Goal: Task Accomplishment & Management: Complete application form

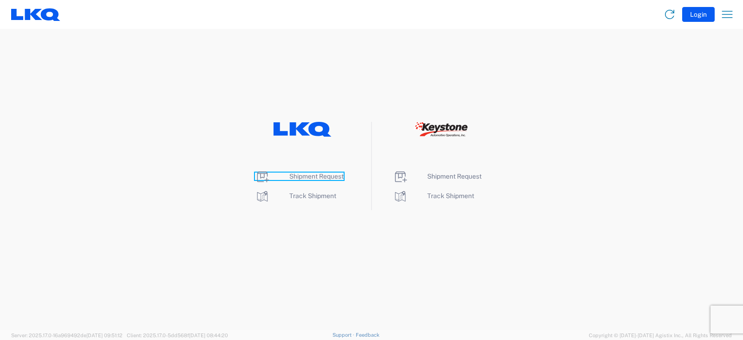
click at [317, 175] on span "Shipment Request" at bounding box center [316, 175] width 54 height 7
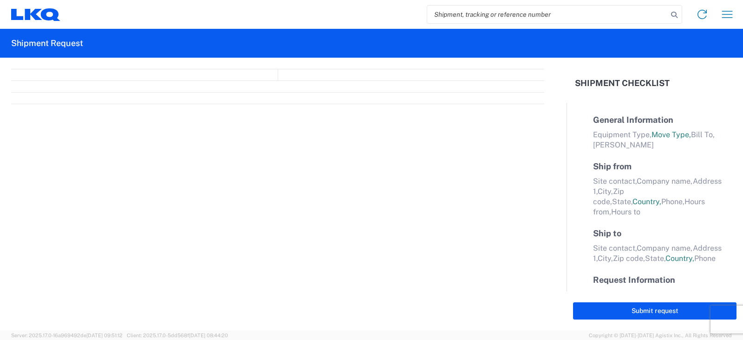
select select "FULL"
select select "LBS"
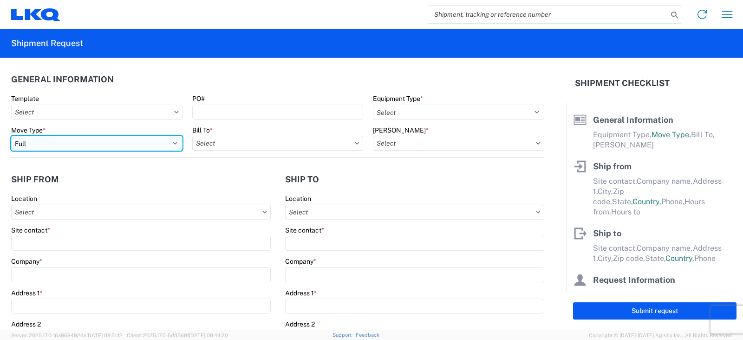
click at [57, 143] on select "Select Full Partial TL" at bounding box center [96, 143] width 171 height 15
select select "PARTIAL_TL"
click at [11, 136] on select "Select Full Partial TL" at bounding box center [96, 143] width 171 height 15
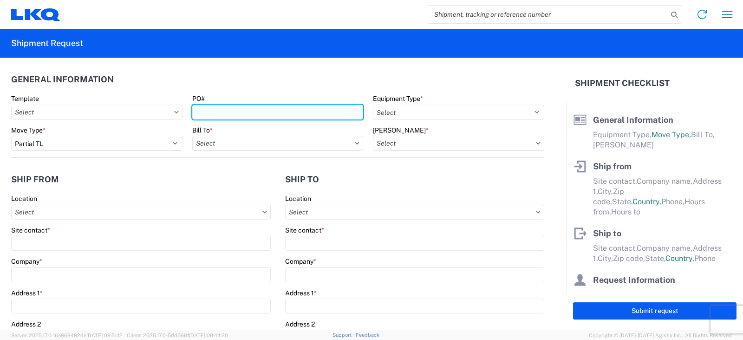
click at [200, 111] on input "PO#" at bounding box center [277, 112] width 171 height 15
type input "TRN#'S TH731203, TH731070"
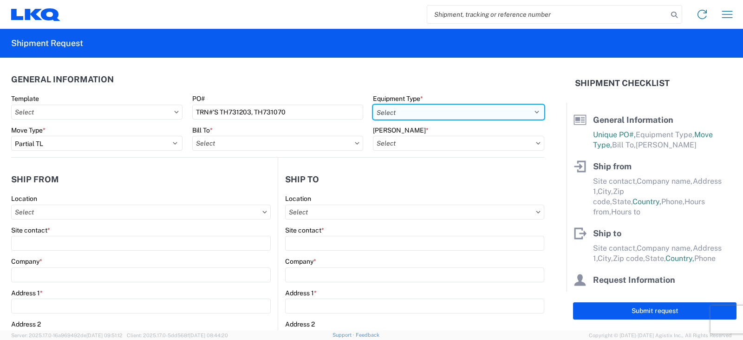
click at [409, 114] on select "Select 53’ Dry Van Flatbed Dropdeck (van) Lowboy (flatbed) Rail" at bounding box center [458, 112] width 171 height 15
select select "STDV"
click at [373, 105] on select "Select 53’ Dry Van Flatbed Dropdeck (van) Lowboy (flatbed) Rail" at bounding box center [458, 112] width 171 height 15
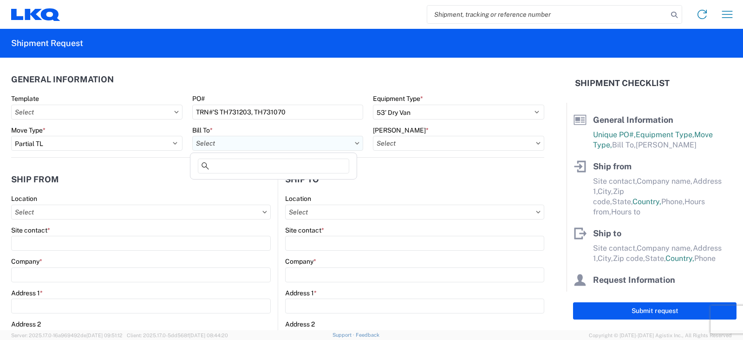
click at [229, 144] on input "Bill To *" at bounding box center [277, 143] width 171 height 15
type input "3064"
click at [230, 185] on div "3064 - [GEOGRAPHIC_DATA] (064)" at bounding box center [273, 184] width 163 height 15
type input "3064 - [GEOGRAPHIC_DATA] (064)"
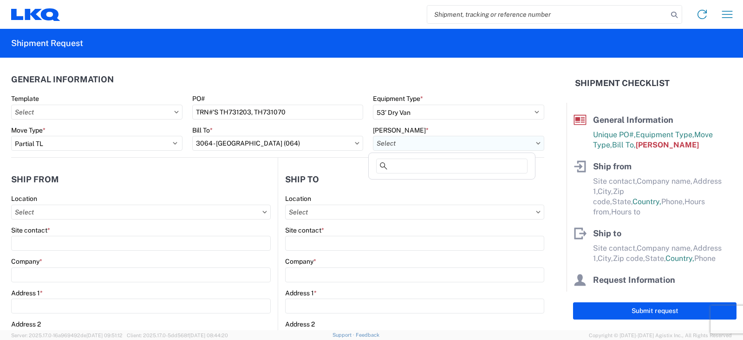
click at [415, 145] on input "[PERSON_NAME] *" at bounding box center [458, 143] width 171 height 15
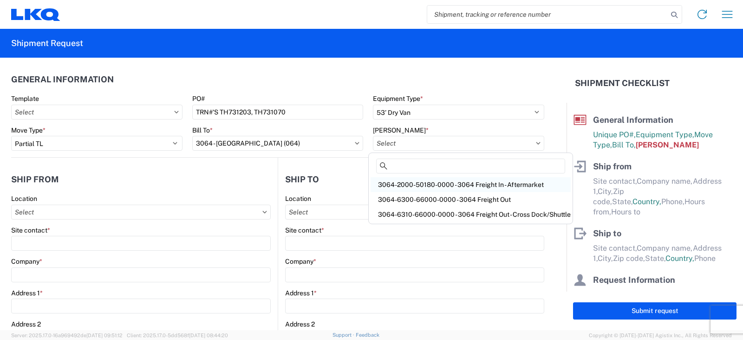
click at [390, 185] on div "3064-2000-50180-0000 - 3064 Freight In - Aftermarket" at bounding box center [471, 184] width 200 height 15
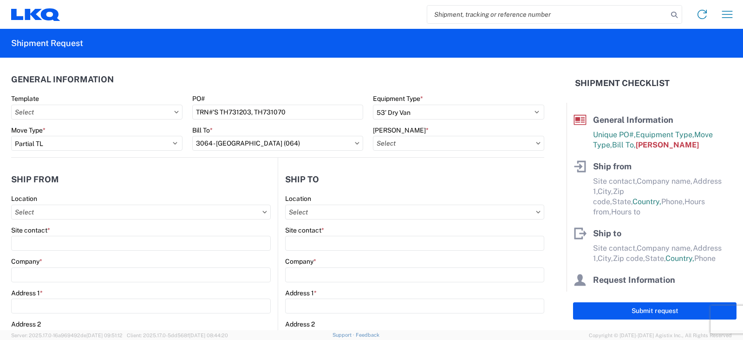
type input "3064-2000-50180-0000 - 3064 Freight In - Aftermarket"
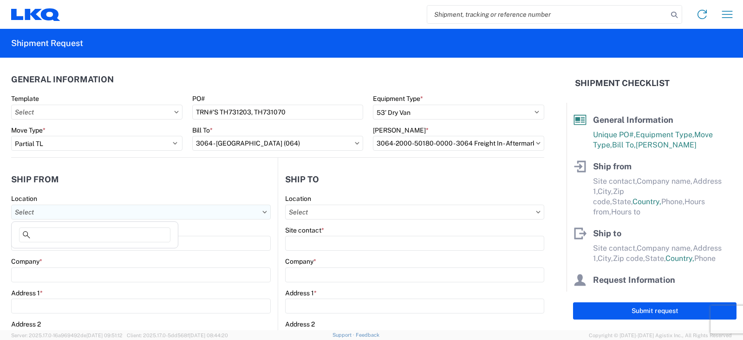
click at [20, 210] on input "Location" at bounding box center [141, 211] width 260 height 15
type input "3238"
click at [50, 250] on div "3238 - Huntington IDC" at bounding box center [94, 253] width 163 height 15
type input "3238 - Huntington IDC"
type input "LKQ Corporation"
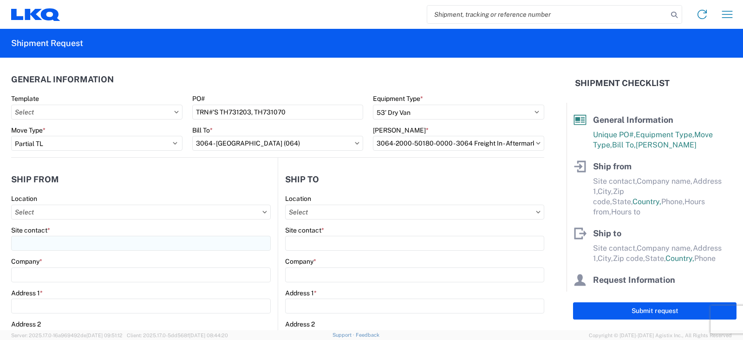
type input "[STREET_ADDRESS]"
type input "Huntington"
type input "46750"
select select "IN"
select select "US"
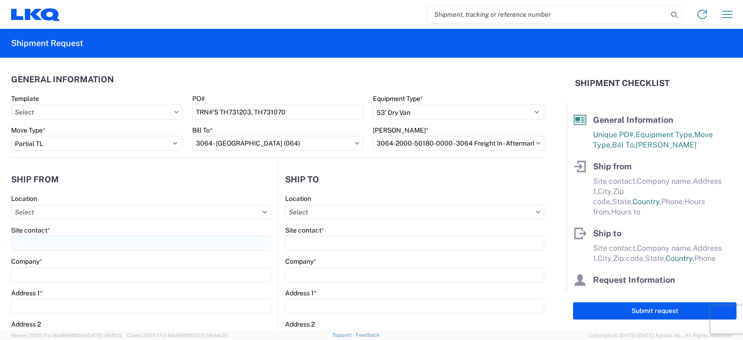
type input "07:00"
type input "17:00"
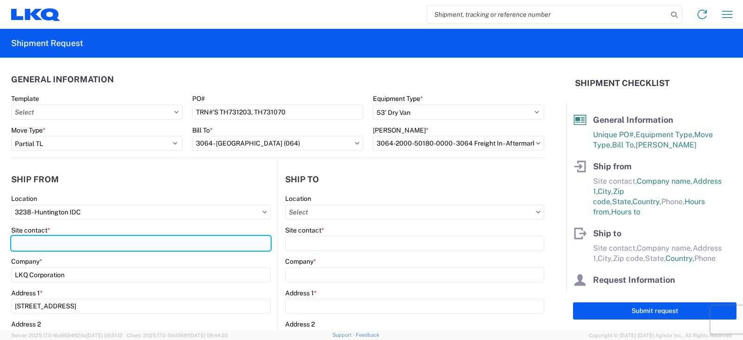
click at [45, 243] on input "Site contact *" at bounding box center [141, 243] width 260 height 15
type input "[PERSON_NAME]"
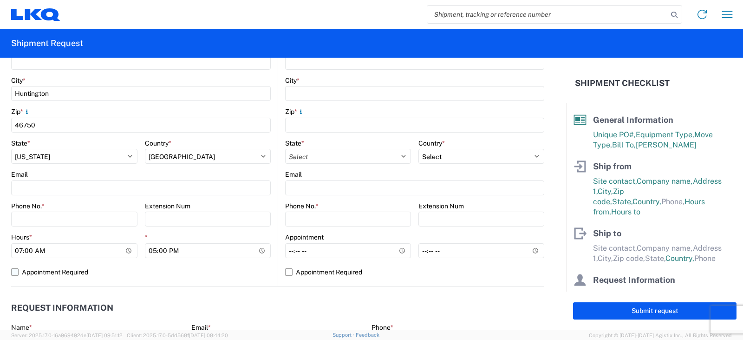
scroll to position [279, 0]
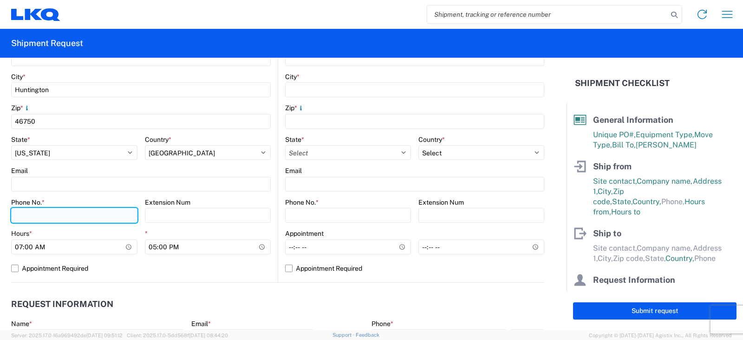
click at [20, 216] on input "Phone No. *" at bounding box center [74, 215] width 126 height 15
type input "[PHONE_NUMBER]"
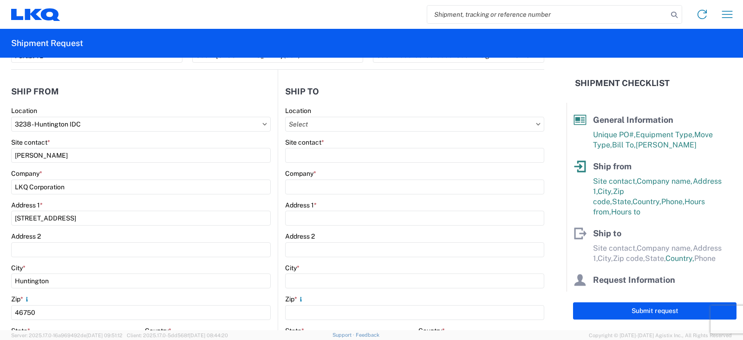
scroll to position [0, 0]
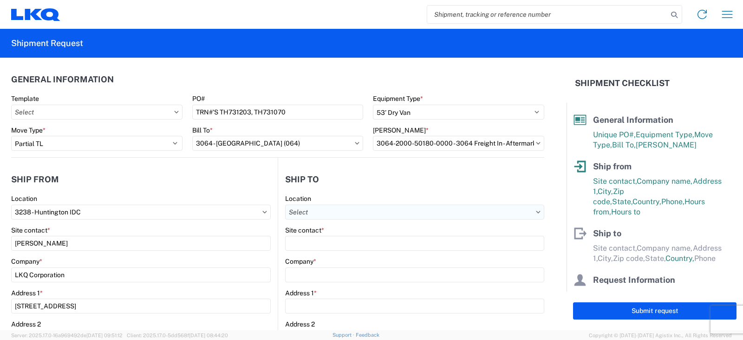
click at [308, 214] on input "Location" at bounding box center [414, 211] width 259 height 15
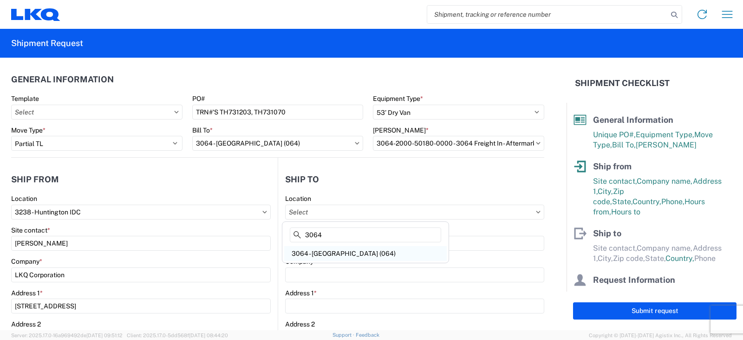
type input "3064"
click at [322, 254] on div "3064 - [GEOGRAPHIC_DATA] (064)" at bounding box center [365, 253] width 163 height 15
type input "3064 - [GEOGRAPHIC_DATA] (064)"
type input "LKQ Corporation"
type input "1700 Westgate Pkwy SW"
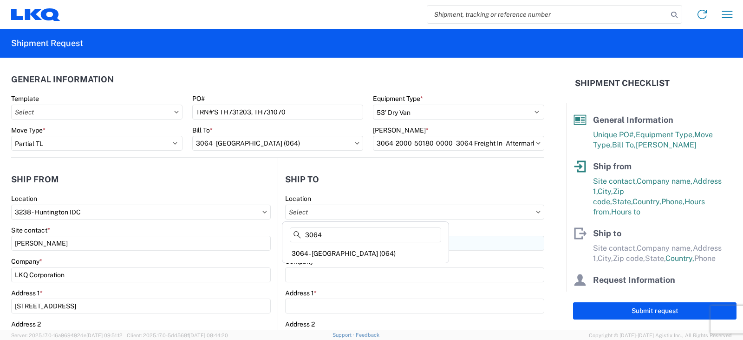
type input "Atlanta"
type input "30336"
select select "US"
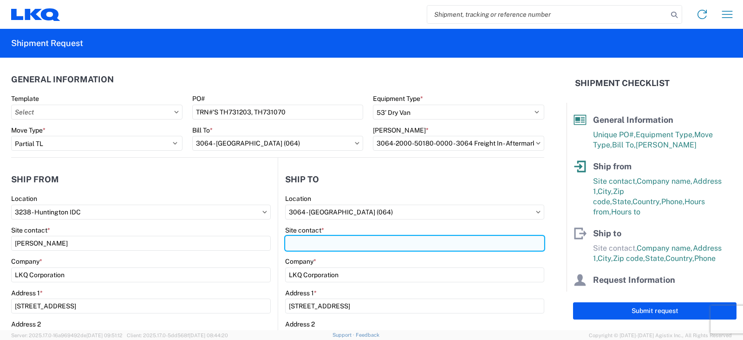
click at [307, 247] on input "Site contact *" at bounding box center [414, 243] width 259 height 15
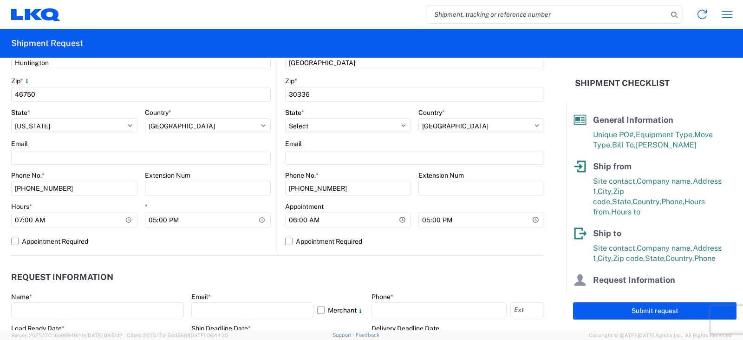
scroll to position [325, 0]
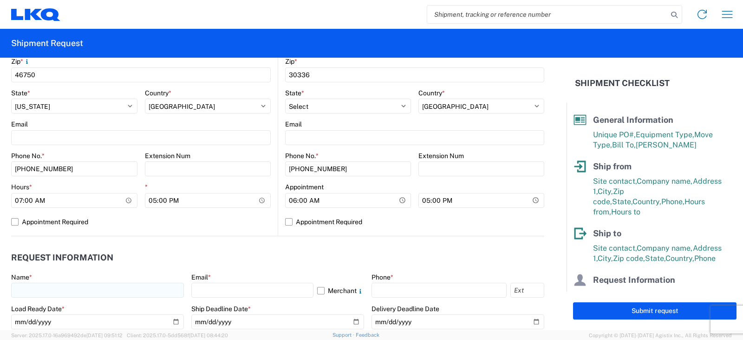
type input "SHIPPING/RECEIVING"
click at [16, 288] on input "text" at bounding box center [97, 289] width 173 height 15
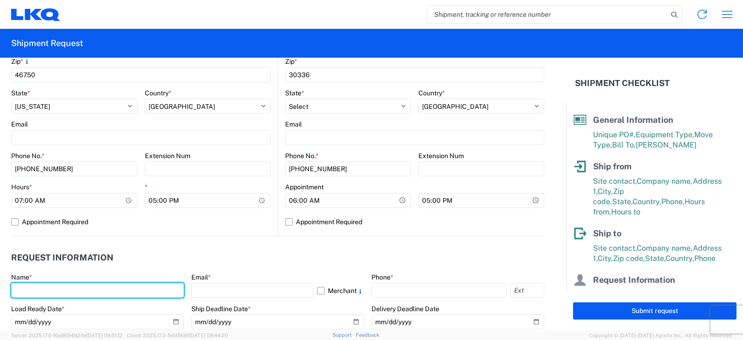
type input "[PERSON_NAME]"
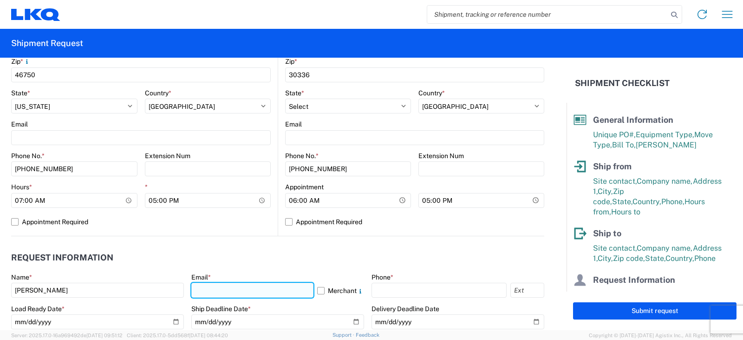
click at [201, 287] on input "text" at bounding box center [252, 289] width 122 height 15
type input "[EMAIL_ADDRESS][DOMAIN_NAME]"
click at [385, 282] on div "Phone *" at bounding box center [458, 285] width 173 height 25
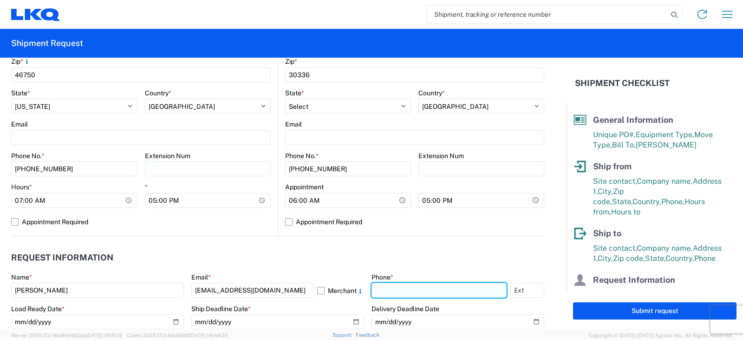
click at [379, 294] on input "text" at bounding box center [439, 289] width 135 height 15
type input "[PHONE_NUMBER]"
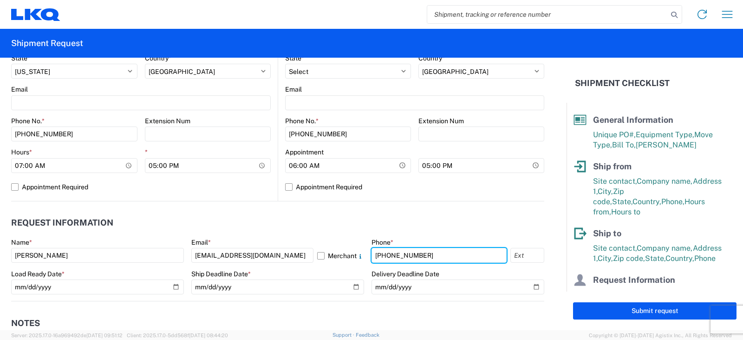
scroll to position [418, 0]
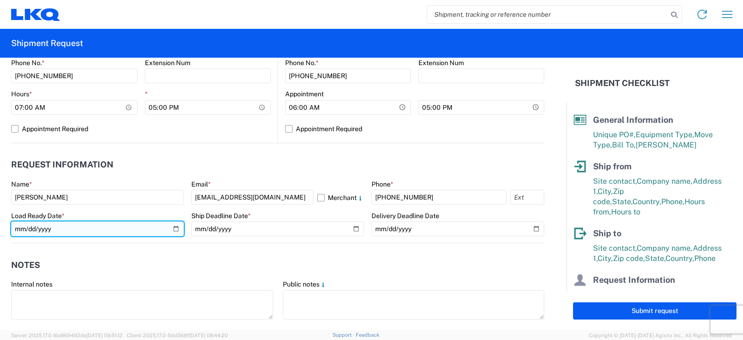
click at [172, 227] on input "date" at bounding box center [97, 228] width 173 height 15
type input "[DATE]"
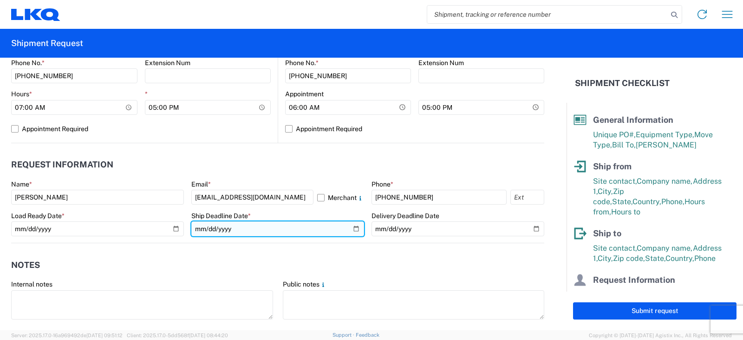
click at [350, 229] on input "date" at bounding box center [277, 228] width 173 height 15
type input "[DATE]"
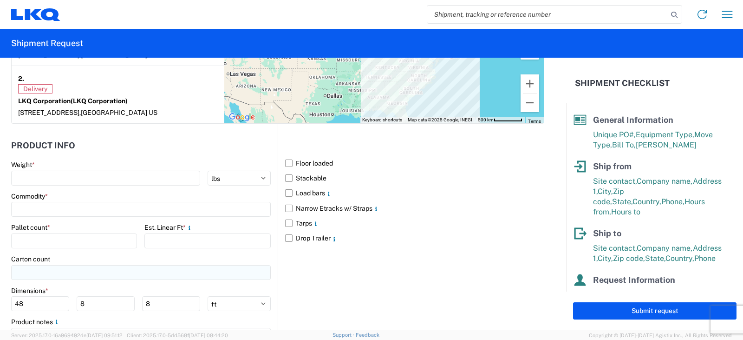
scroll to position [842, 0]
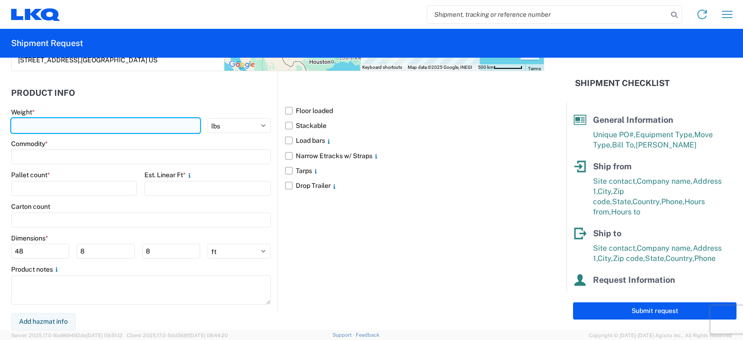
click at [39, 123] on input "number" at bounding box center [105, 125] width 189 height 15
type input "10490"
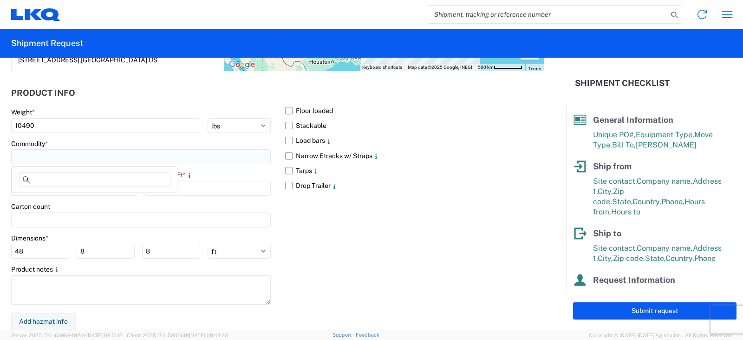
click at [41, 158] on input at bounding box center [141, 156] width 260 height 15
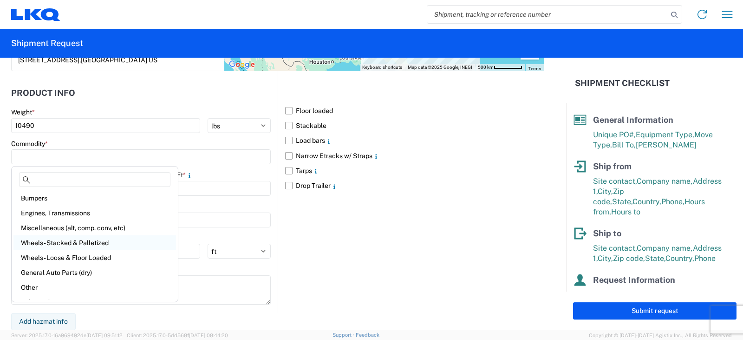
click at [45, 238] on div "Wheels - Stacked & Palletized" at bounding box center [94, 242] width 163 height 15
type input "Wheels - Stacked & Palletized"
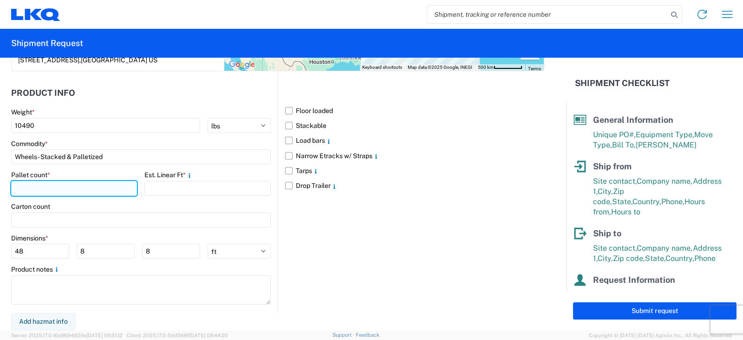
click at [36, 187] on input "number" at bounding box center [74, 188] width 126 height 15
type input "13"
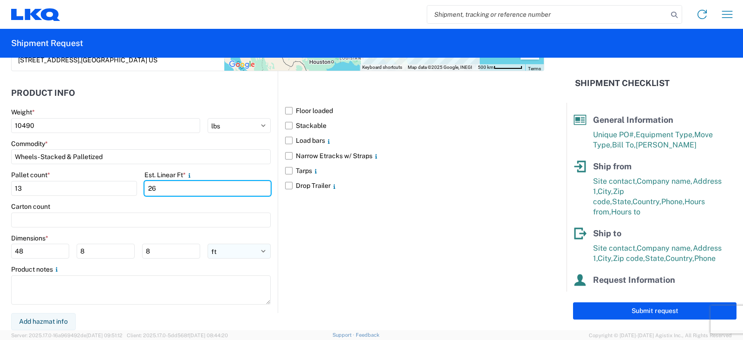
type input "26"
click at [260, 249] on select "ft in cm" at bounding box center [239, 250] width 63 height 15
select select "IN"
click at [208, 243] on select "ft in cm" at bounding box center [239, 250] width 63 height 15
type input "576"
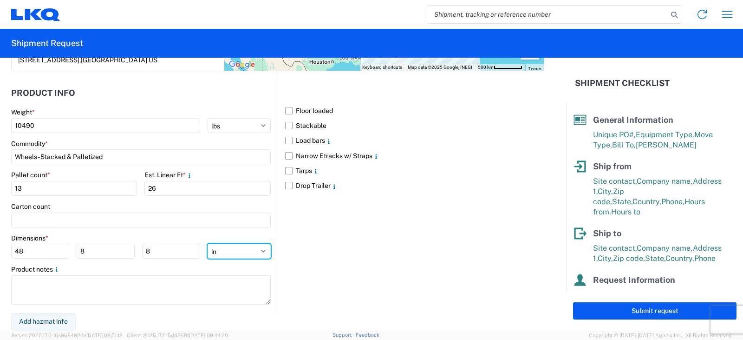
type input "96"
drag, startPoint x: 30, startPoint y: 249, endPoint x: 0, endPoint y: 248, distance: 30.2
click at [0, 248] on form "General Information Template PO# TRN#'S TH731203, TH731070 Equipment Type * Sel…" at bounding box center [283, 194] width 567 height 272
type input "48"
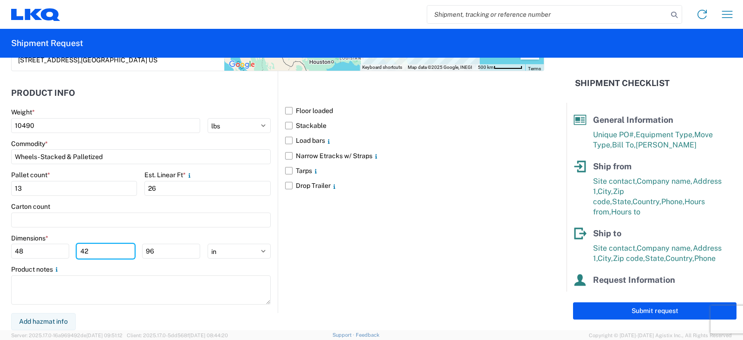
type input "42"
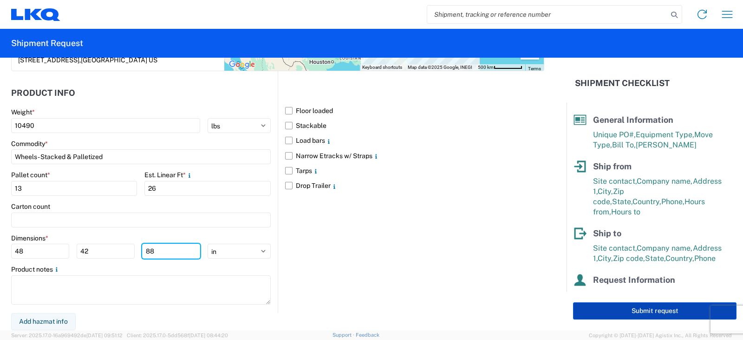
type input "88"
click at [656, 311] on button "Submit request" at bounding box center [655, 310] width 164 height 17
select select "IN"
select select "US"
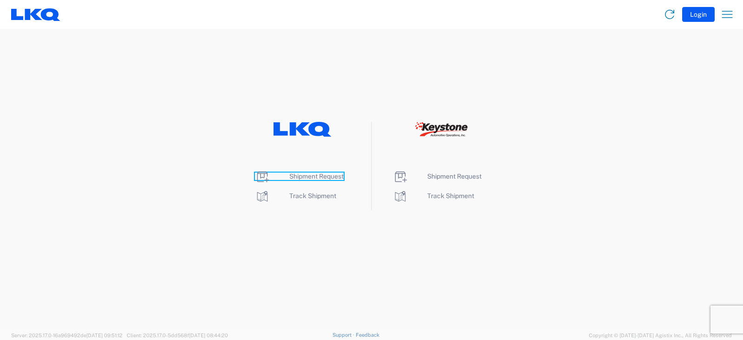
click at [310, 176] on span "Shipment Request" at bounding box center [316, 175] width 54 height 7
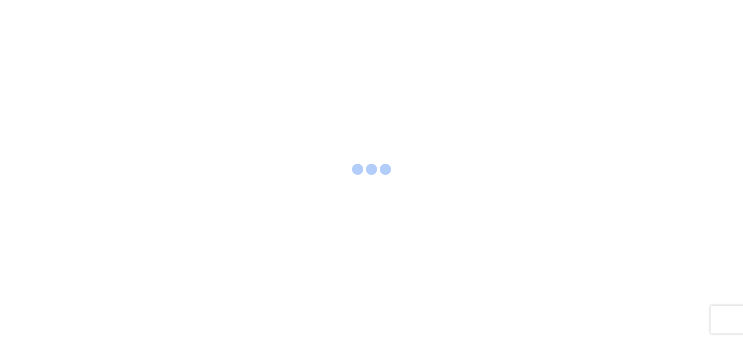
select select "FULL"
select select "LBS"
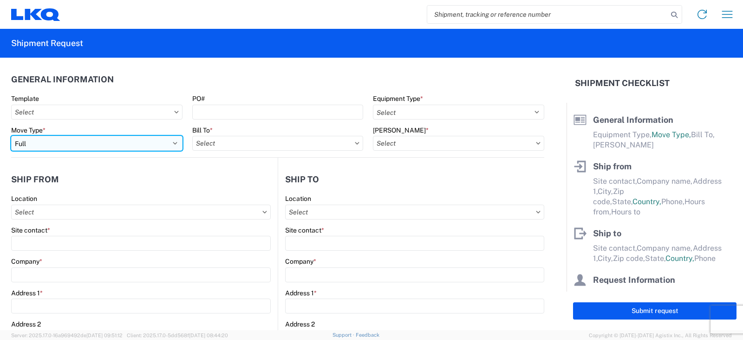
click at [31, 143] on select "Select Full Partial TL" at bounding box center [96, 143] width 171 height 15
select select "PARTIAL_TL"
click at [11, 136] on select "Select Full Partial TL" at bounding box center [96, 143] width 171 height 15
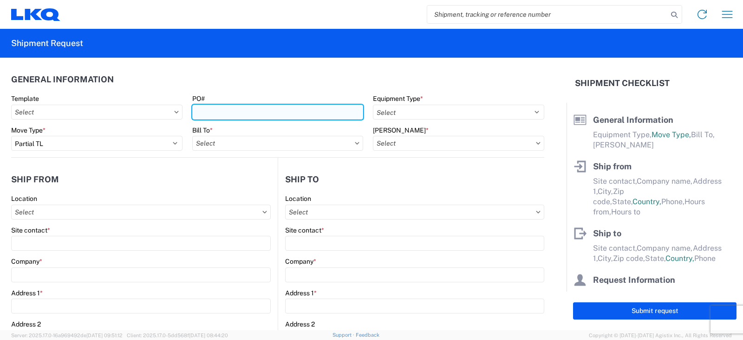
click at [195, 113] on input "PO#" at bounding box center [277, 112] width 171 height 15
type input "TRN#'S TH731034, THT31069"
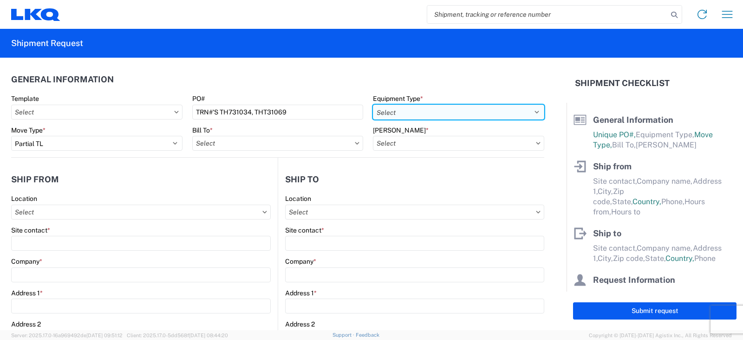
click at [394, 112] on select "Select 53’ Dry Van Flatbed Dropdeck (van) Lowboy (flatbed) Rail" at bounding box center [458, 112] width 171 height 15
select select "STDV"
click at [373, 105] on select "Select 53’ Dry Van Flatbed Dropdeck (van) Lowboy (flatbed) Rail" at bounding box center [458, 112] width 171 height 15
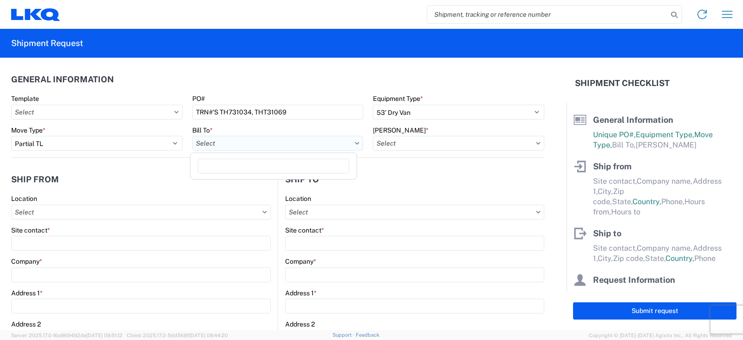
click at [230, 143] on input "Bill To *" at bounding box center [277, 143] width 171 height 15
type input "3061"
click at [235, 184] on div "3061 - [GEOGRAPHIC_DATA] (061)" at bounding box center [273, 184] width 163 height 15
type input "3061 - [GEOGRAPHIC_DATA] (061)"
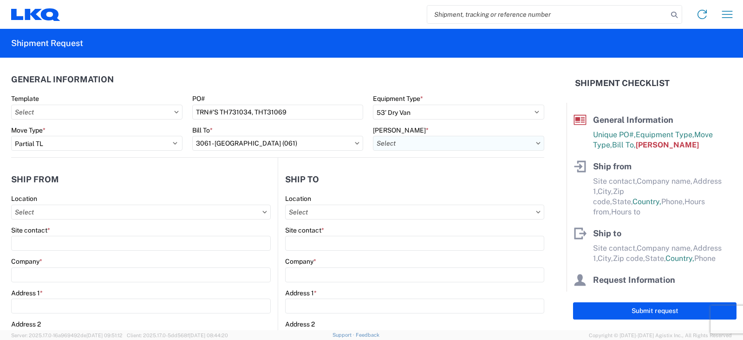
click at [395, 146] on input "[PERSON_NAME] *" at bounding box center [458, 143] width 171 height 15
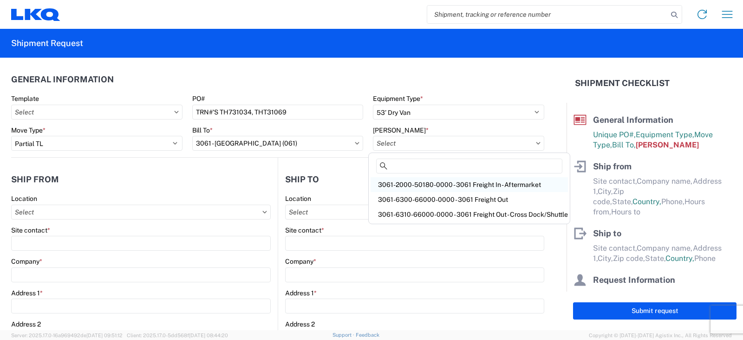
click at [397, 183] on div "3061-2000-50180-0000 - 3061 Freight In - Aftermarket" at bounding box center [469, 184] width 197 height 15
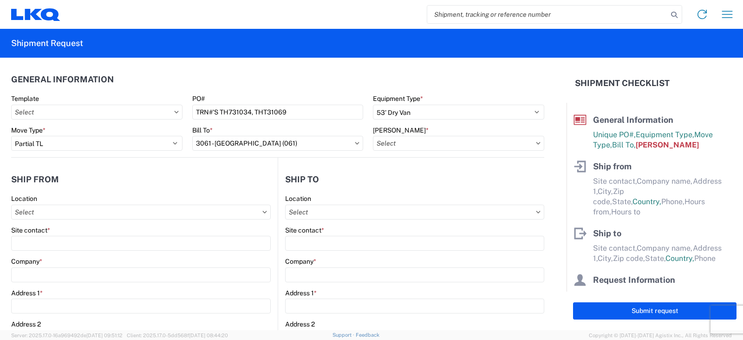
type input "3061-2000-50180-0000 - 3061 Freight In - Aftermarket"
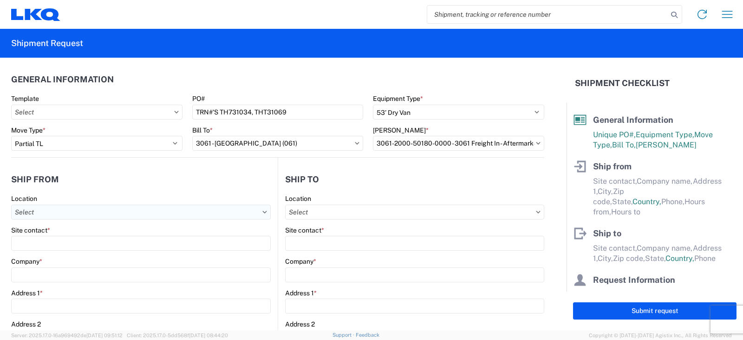
click at [32, 209] on input "Location" at bounding box center [141, 211] width 260 height 15
type input "3238"
click at [56, 251] on div "3238 - Huntington IDC" at bounding box center [94, 253] width 163 height 15
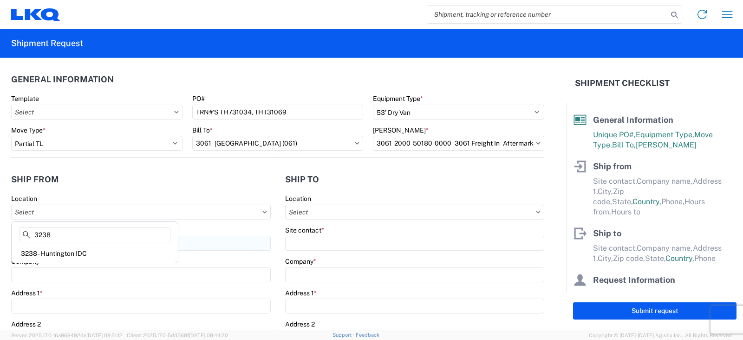
type input "3238 - Huntington IDC"
type input "LKQ Corporation"
type input "[STREET_ADDRESS]"
type input "Huntington"
type input "46750"
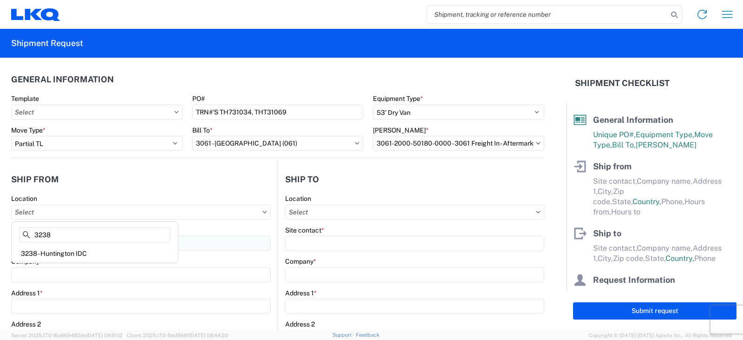
select select "IN"
select select "US"
type input "07:00"
type input "17:00"
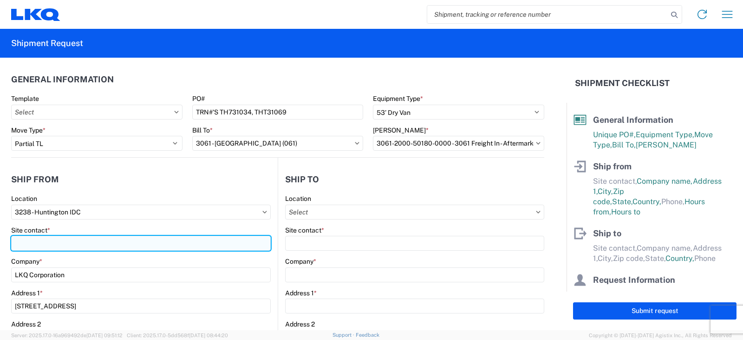
click at [38, 238] on input "Site contact *" at bounding box center [141, 243] width 260 height 15
type input "[PERSON_NAME]"
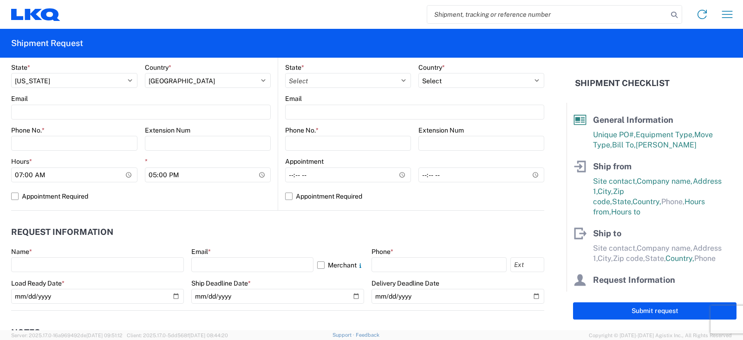
scroll to position [418, 0]
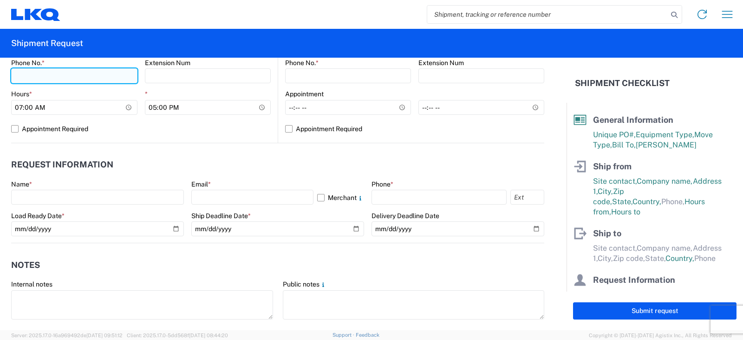
click at [32, 79] on input "Phone No. *" at bounding box center [74, 75] width 126 height 15
type input "[PHONE_NUMBER]"
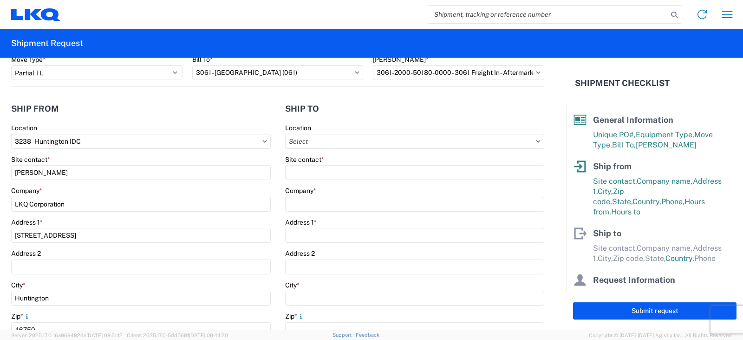
scroll to position [0, 0]
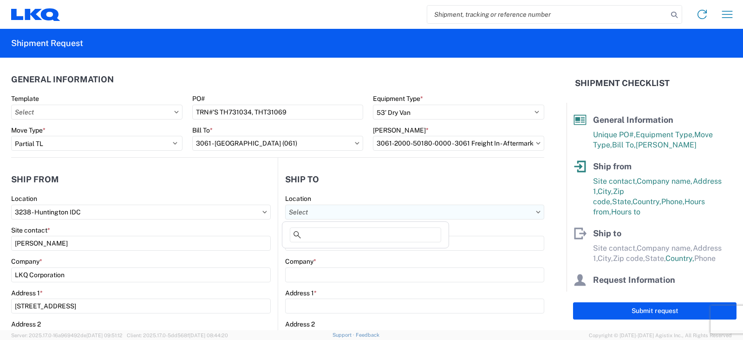
click at [293, 209] on input "Location" at bounding box center [414, 211] width 259 height 15
type input "3061"
click at [327, 254] on div "3061 - [GEOGRAPHIC_DATA] (061)" at bounding box center [365, 253] width 163 height 15
type input "3061 - [GEOGRAPHIC_DATA] (061)"
type input "LKQ Corporation"
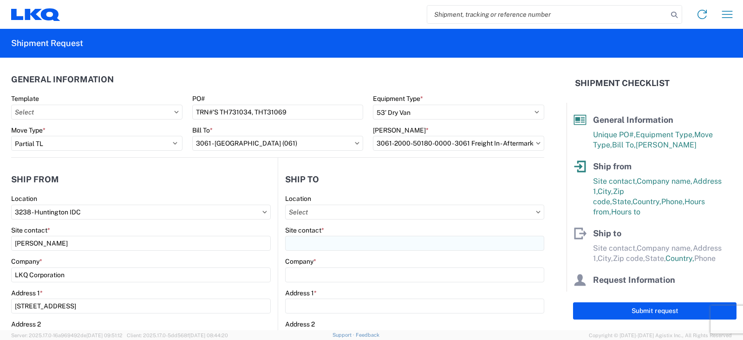
type input "[STREET_ADDRESS][PERSON_NAME][PERSON_NAME]"
type input "Taunton"
type input "02780"
select select "US"
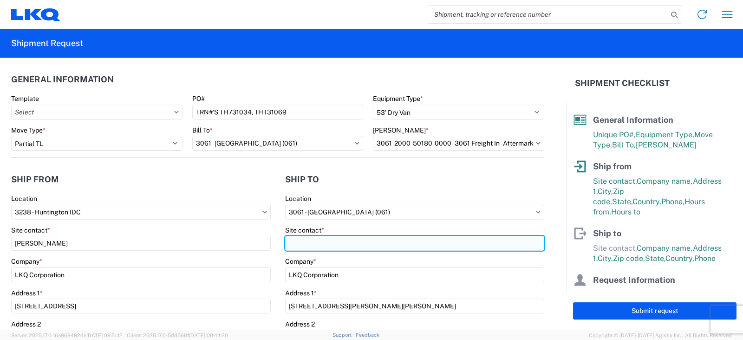
click at [290, 243] on input "Site contact *" at bounding box center [414, 243] width 259 height 15
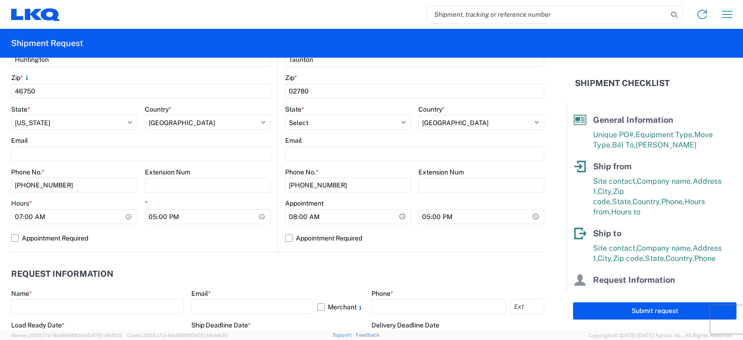
scroll to position [325, 0]
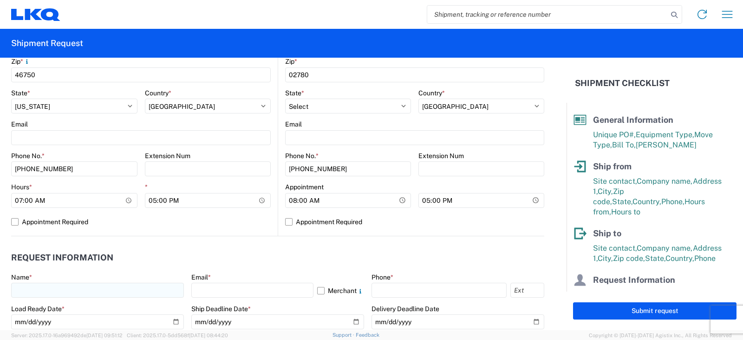
type input "SHIPPING/RECEIVING"
click at [18, 289] on input "text" at bounding box center [97, 289] width 173 height 15
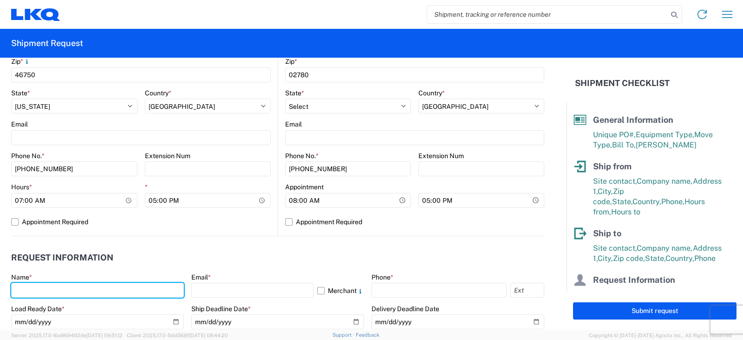
type input "[PERSON_NAME]"
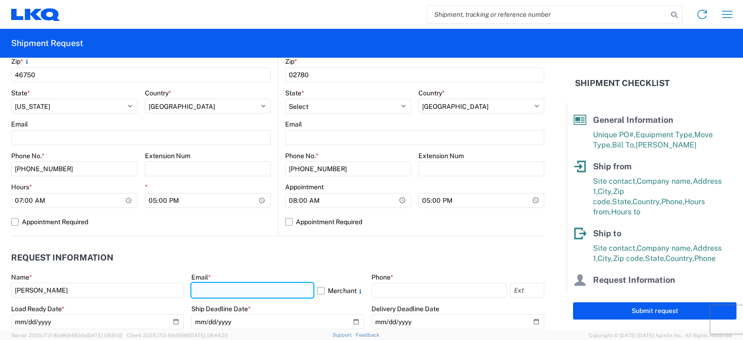
drag, startPoint x: 215, startPoint y: 285, endPoint x: 211, endPoint y: 282, distance: 5.0
click at [215, 285] on input "text" at bounding box center [252, 289] width 122 height 15
type input "[EMAIL_ADDRESS][DOMAIN_NAME]"
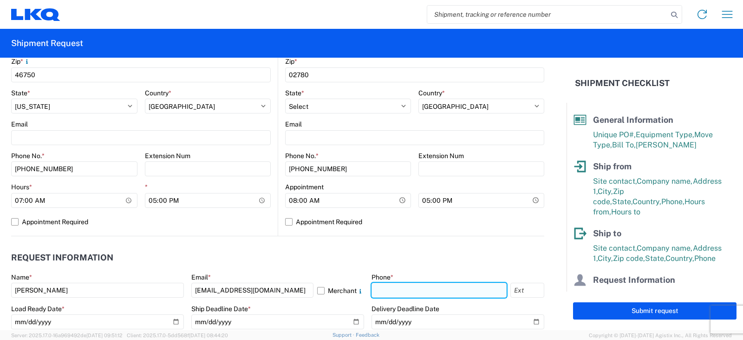
click at [384, 289] on input "text" at bounding box center [439, 289] width 135 height 15
type input "[PHONE_NUMBER]"
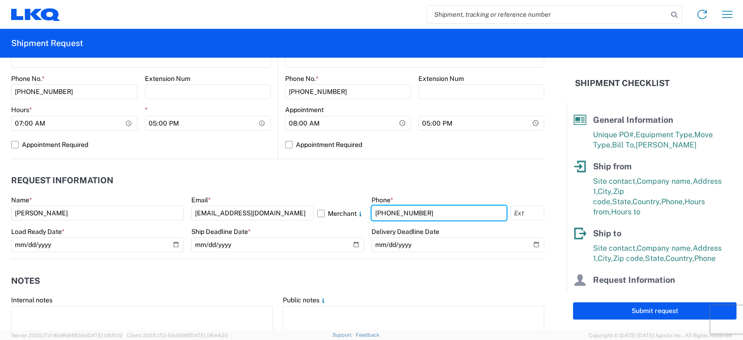
scroll to position [418, 0]
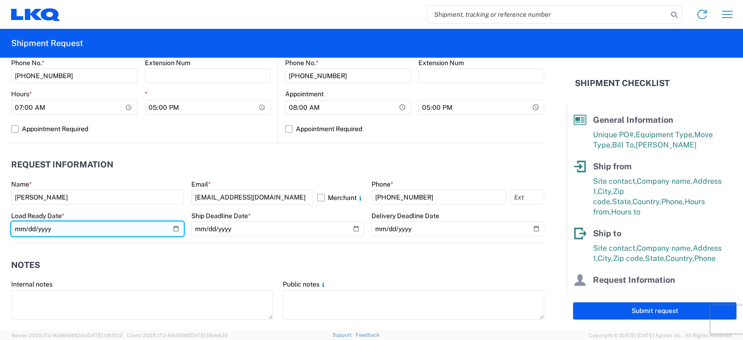
click at [175, 227] on input "date" at bounding box center [97, 228] width 173 height 15
type input "[DATE]"
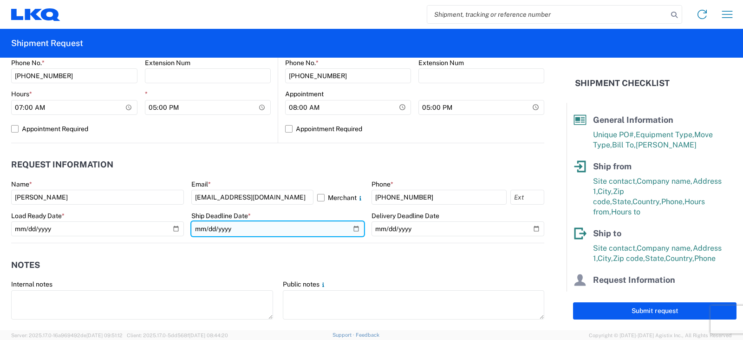
click at [351, 227] on input "date" at bounding box center [277, 228] width 173 height 15
type input "[DATE]"
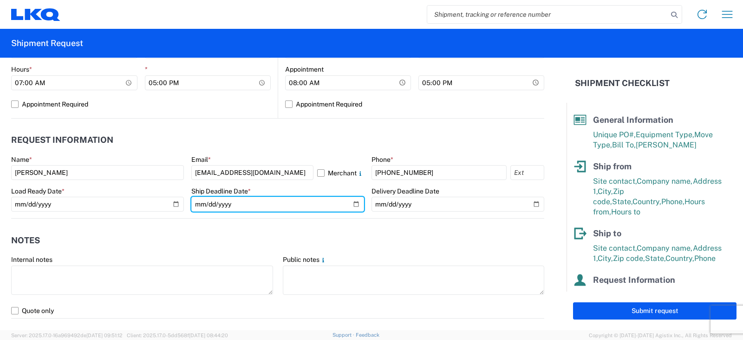
scroll to position [465, 0]
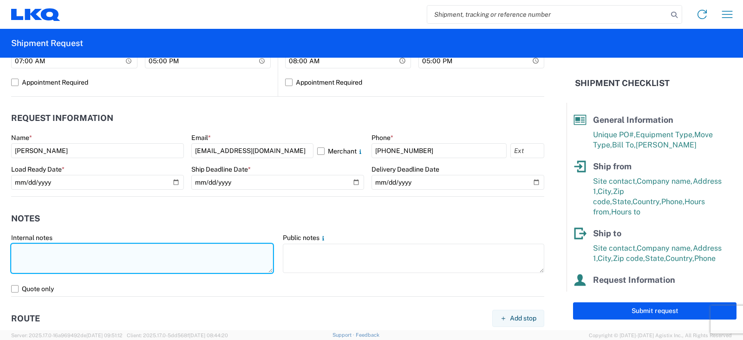
click at [19, 247] on textarea at bounding box center [142, 257] width 262 height 29
drag, startPoint x: 117, startPoint y: 249, endPoint x: 131, endPoint y: 255, distance: 15.6
click at [118, 249] on textarea "THIS IS AN LTL OVER $1400 LOAD COST IN CONNECTSHIP IS $1548.43." at bounding box center [142, 257] width 262 height 29
click at [120, 248] on textarea "THIS IS AN LTL OVER $1400 LOAD COST IN CONNECTSHIP IS $1548.43." at bounding box center [142, 257] width 262 height 29
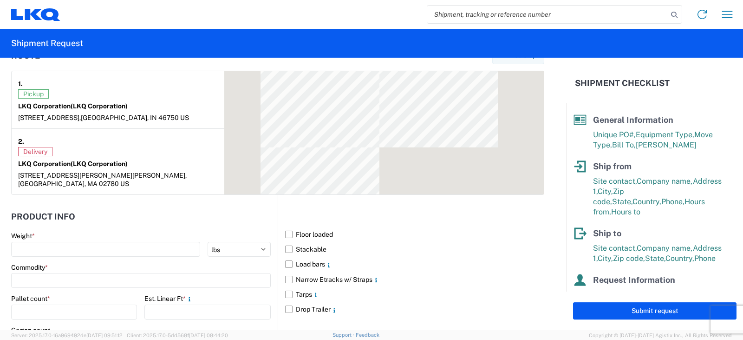
scroll to position [790, 0]
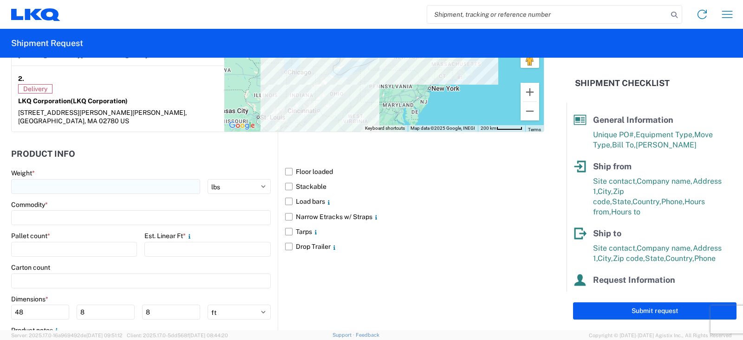
type textarea "THIS IS AN LTL OVER $1400 LOAD. COST IN CONNECTSHIP IS $1548.43."
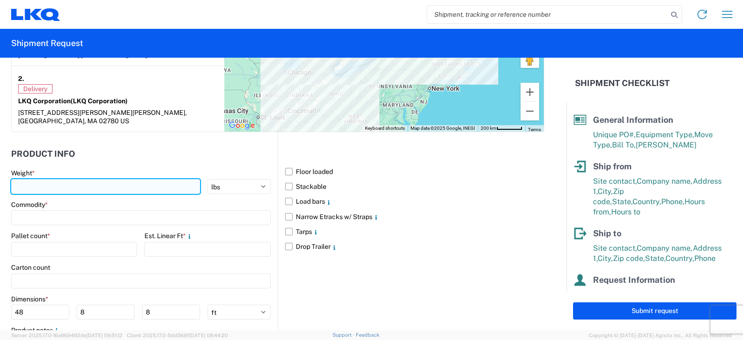
click at [16, 179] on input "number" at bounding box center [105, 186] width 189 height 15
type input "3940"
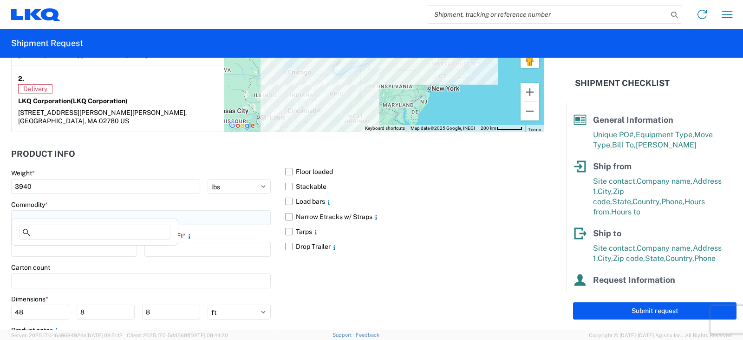
click at [23, 210] on input at bounding box center [141, 217] width 260 height 15
click at [35, 233] on input at bounding box center [94, 231] width 151 height 15
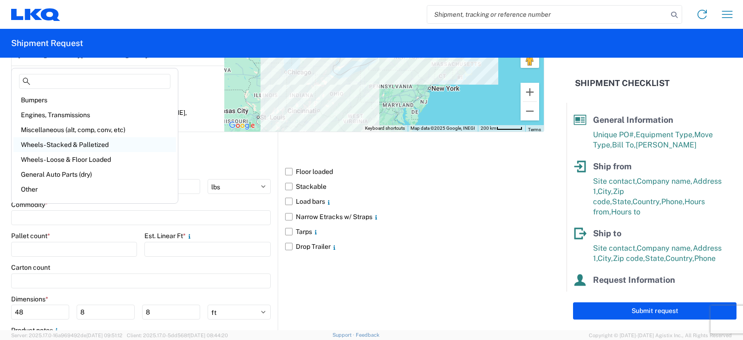
click at [68, 143] on div "Wheels - Stacked & Palletized" at bounding box center [94, 144] width 163 height 15
type input "Wheels - Stacked & Palletized"
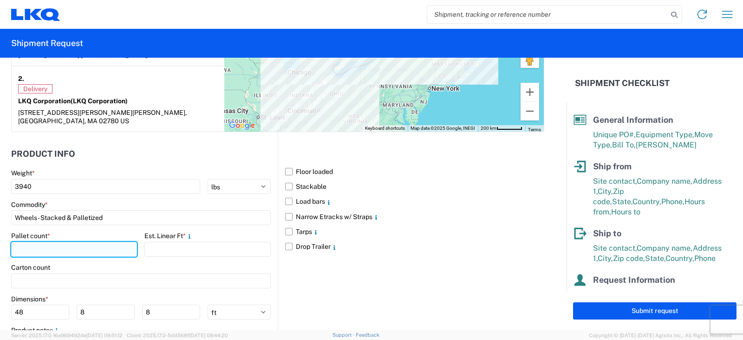
click at [20, 242] on input "number" at bounding box center [74, 249] width 126 height 15
type input "6"
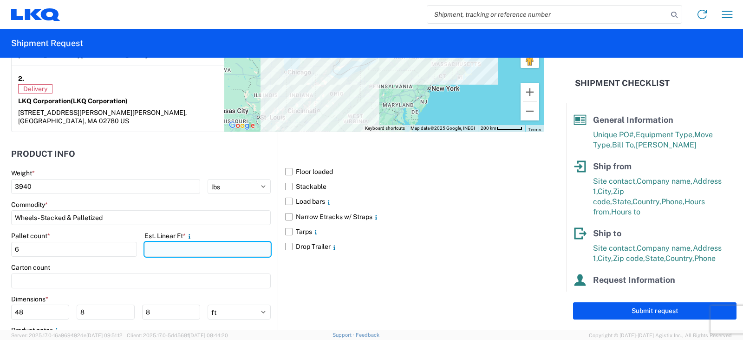
click at [165, 242] on input "number" at bounding box center [207, 249] width 126 height 15
type input "12"
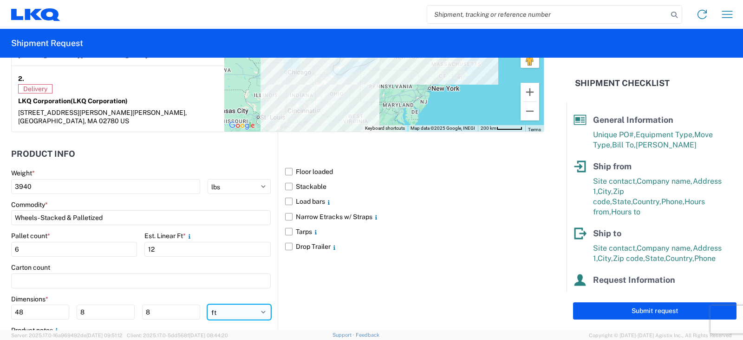
click at [260, 304] on select "ft in cm" at bounding box center [239, 311] width 63 height 15
select select "IN"
click at [208, 304] on select "ft in cm" at bounding box center [239, 311] width 63 height 15
type input "576"
type input "96"
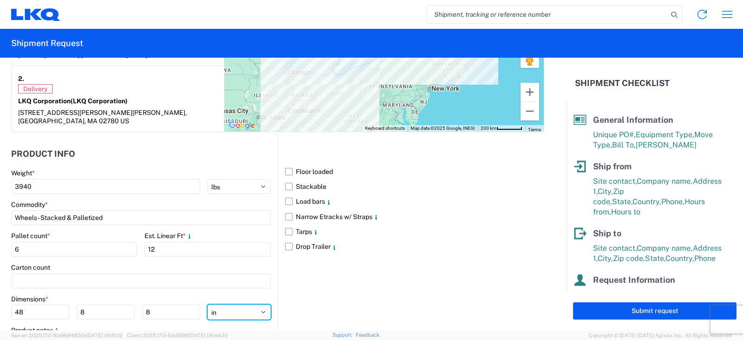
type input "96"
drag, startPoint x: 28, startPoint y: 303, endPoint x: 8, endPoint y: 307, distance: 20.0
click at [8, 307] on form "General Information Template PO# TRN#'S TH731034, THT31069 Equipment Type * Sel…" at bounding box center [283, 194] width 567 height 272
type input "48"
type input "42"
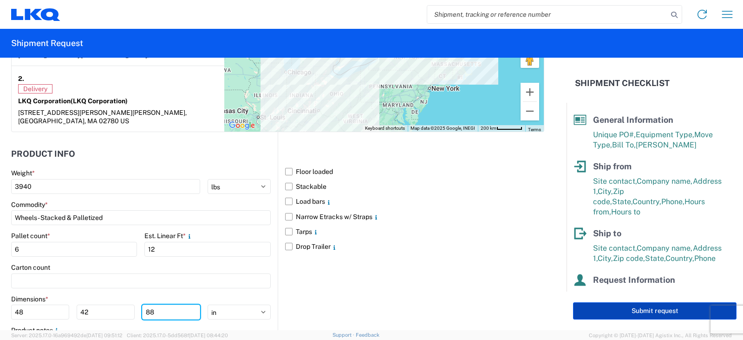
type input "88"
click at [648, 311] on button "Submit request" at bounding box center [655, 310] width 164 height 17
select select "US"
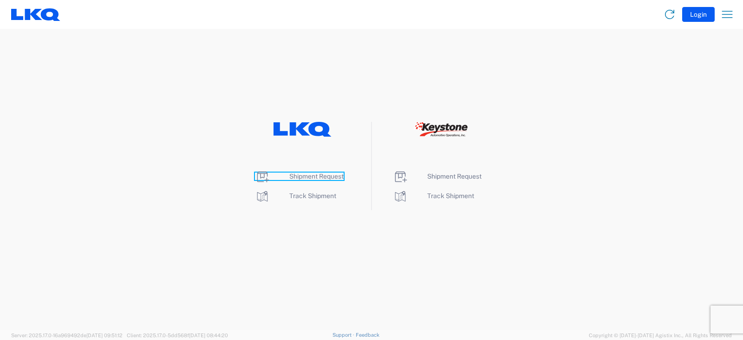
click at [306, 176] on span "Shipment Request" at bounding box center [316, 175] width 54 height 7
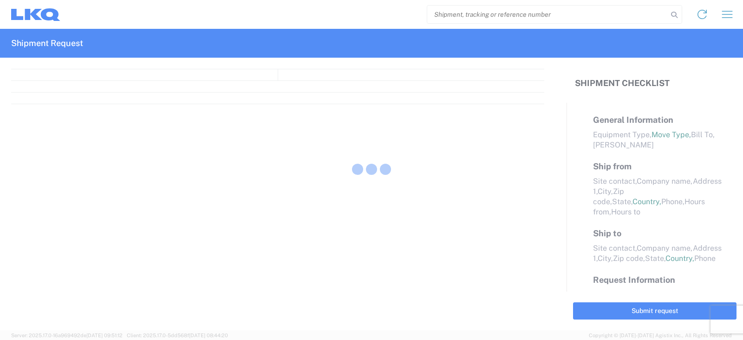
select select "FULL"
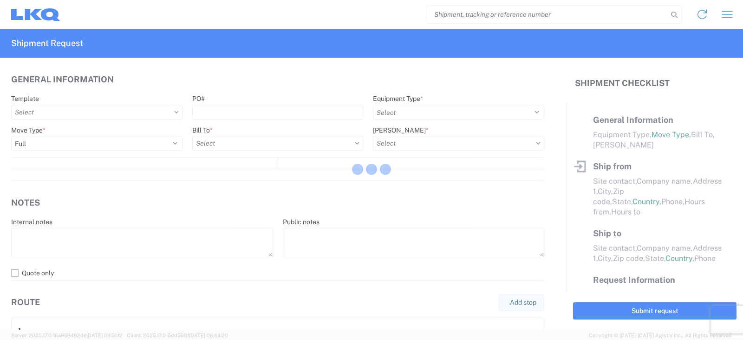
select select "LBS"
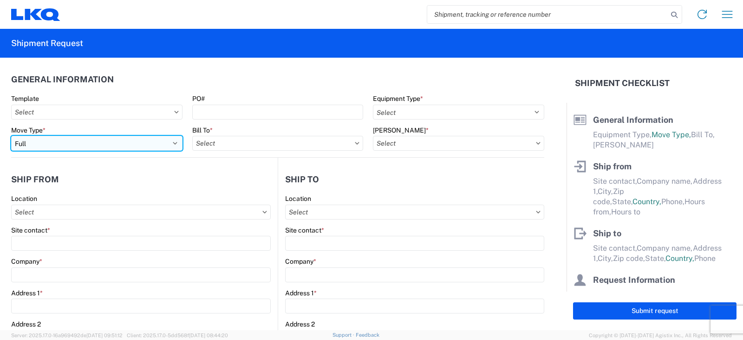
click at [31, 145] on select "Select Full Partial TL" at bounding box center [96, 143] width 171 height 15
select select "PARTIAL_TL"
click at [11, 136] on select "Select Full Partial TL" at bounding box center [96, 143] width 171 height 15
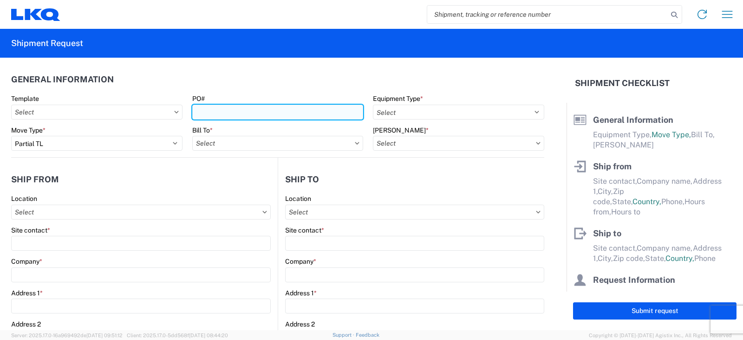
click at [198, 113] on input "PO#" at bounding box center [277, 112] width 171 height 15
type input "TRN# TH731204"
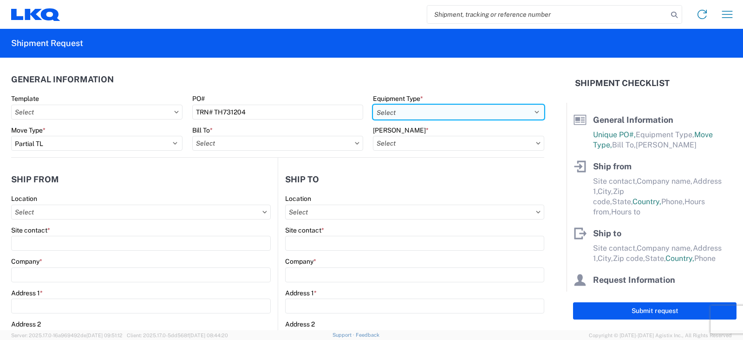
click at [414, 113] on select "Select 53’ Dry Van Flatbed Dropdeck (van) Lowboy (flatbed) Rail" at bounding box center [458, 112] width 171 height 15
select select "STDV"
click at [373, 105] on select "Select 53’ Dry Van Flatbed Dropdeck (van) Lowboy (flatbed) Rail" at bounding box center [458, 112] width 171 height 15
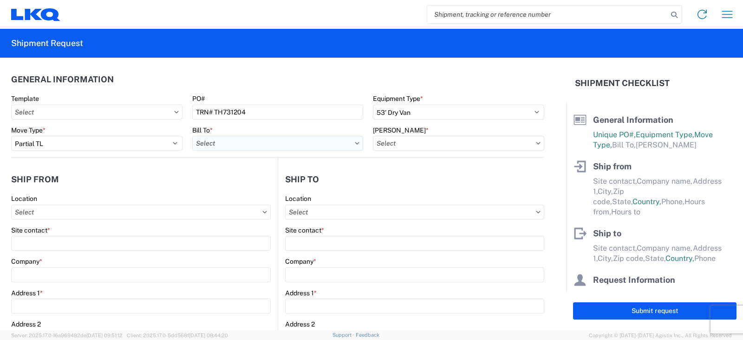
click at [229, 145] on input "Bill To *" at bounding box center [277, 143] width 171 height 15
type input "3081"
click at [237, 183] on div "3081 - [GEOGRAPHIC_DATA] (081)" at bounding box center [273, 184] width 163 height 15
type input "3081 - [GEOGRAPHIC_DATA] (081)"
click at [411, 138] on input "[PERSON_NAME] *" at bounding box center [458, 143] width 171 height 15
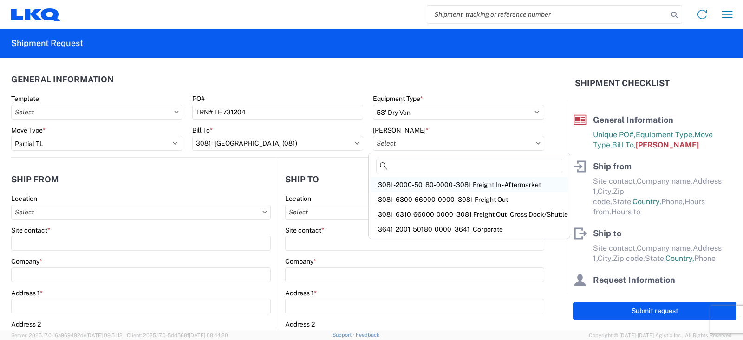
click at [399, 184] on div "3081-2000-50180-0000 - 3081 Freight In - Aftermarket" at bounding box center [469, 184] width 197 height 15
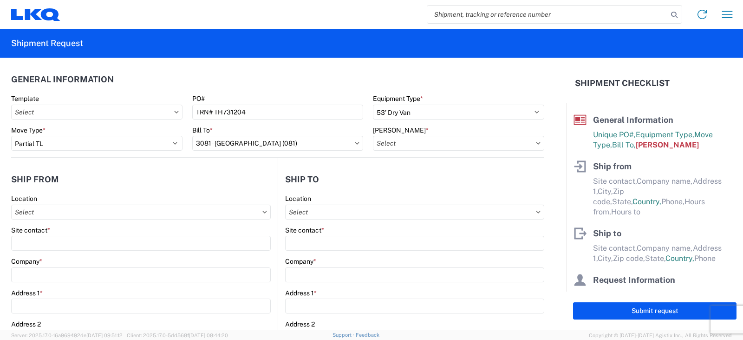
type input "3081-2000-50180-0000 - 3081 Freight In - Aftermarket"
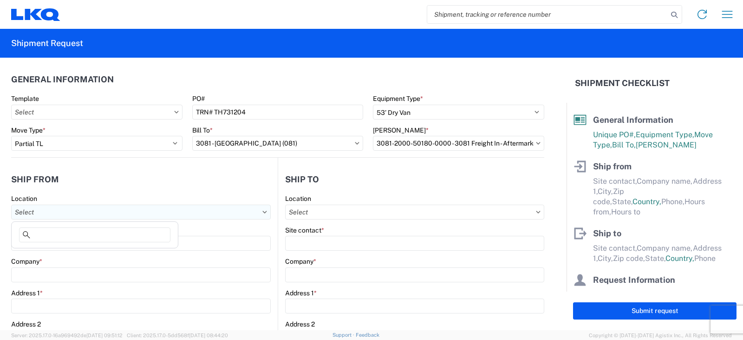
click at [32, 211] on input "Location" at bounding box center [141, 211] width 260 height 15
type input "3238"
click at [43, 254] on div "3238 - Huntington IDC" at bounding box center [94, 253] width 163 height 15
type input "3238 - Huntington IDC"
type input "LKQ Corporation"
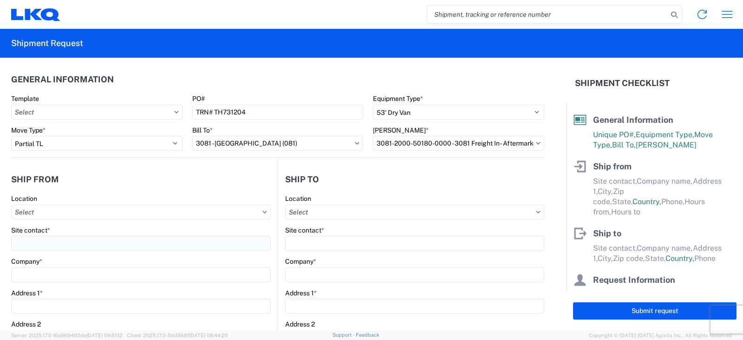
type input "[STREET_ADDRESS]"
type input "Huntington"
type input "46750"
select select "IN"
select select "US"
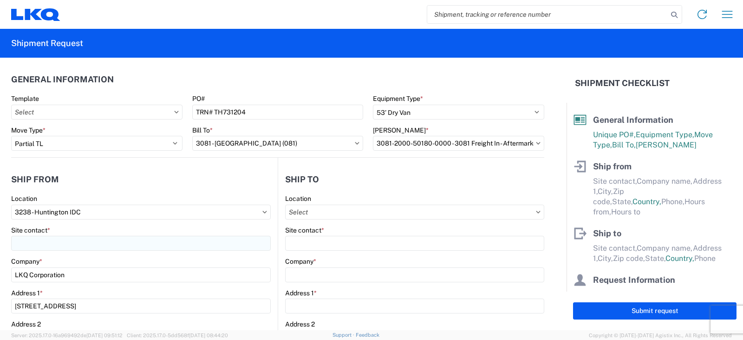
type input "07:00"
type input "17:00"
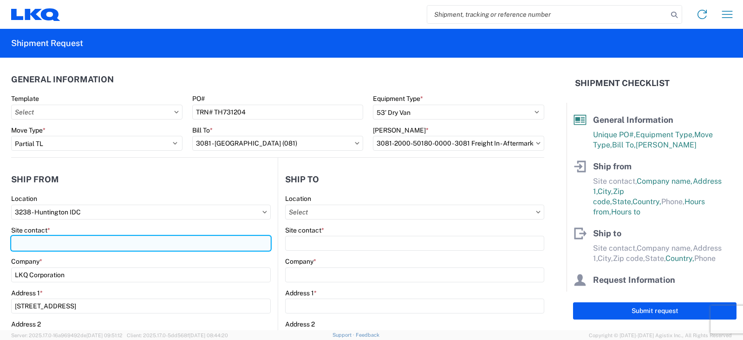
click at [37, 238] on input "Site contact *" at bounding box center [141, 243] width 260 height 15
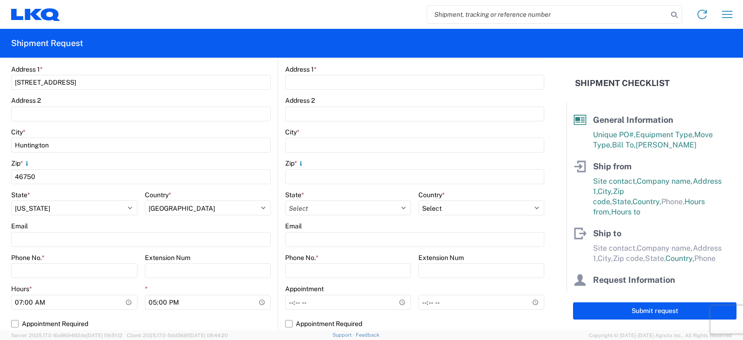
scroll to position [232, 0]
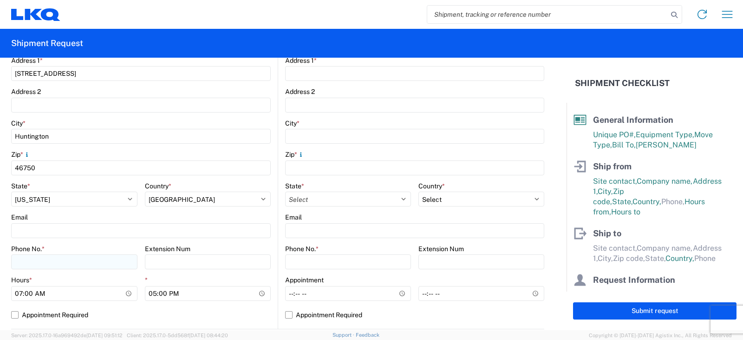
type input "[PERSON_NAME]"
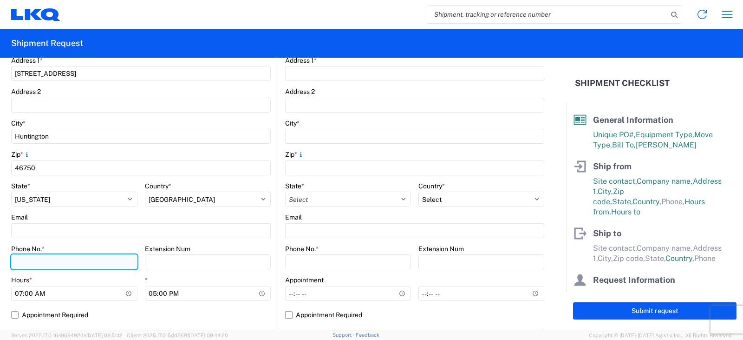
click at [28, 261] on input "Phone No. *" at bounding box center [74, 261] width 126 height 15
type input "[PHONE_NUMBER]"
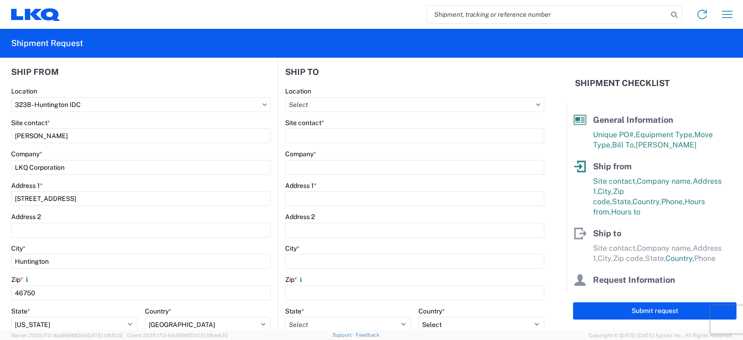
scroll to position [46, 0]
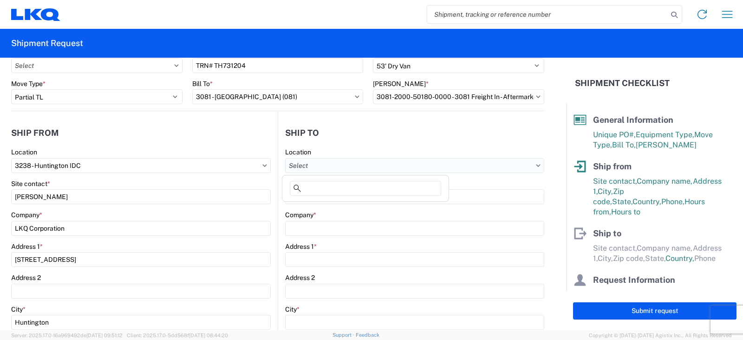
click at [305, 164] on input "Location" at bounding box center [414, 165] width 259 height 15
type input "3081"
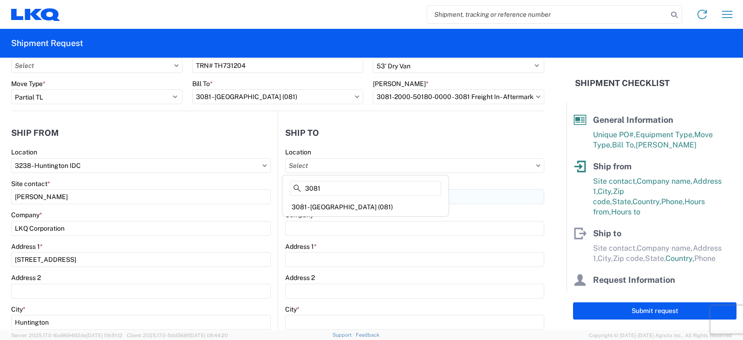
drag, startPoint x: 318, startPoint y: 208, endPoint x: 302, endPoint y: 190, distance: 24.0
click at [318, 207] on div "3081 - [GEOGRAPHIC_DATA] (081)" at bounding box center [365, 206] width 163 height 15
type input "3081 - [GEOGRAPHIC_DATA] (081)"
type input "LKQ Corporation"
type input "11701 NW 101 RD Suite 1"
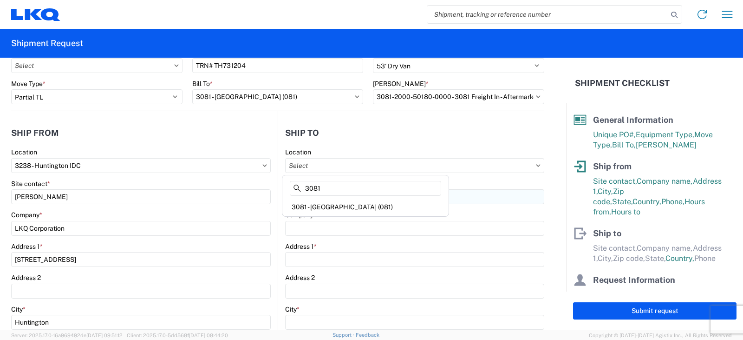
type input "Medley"
type input "33178"
select select "US"
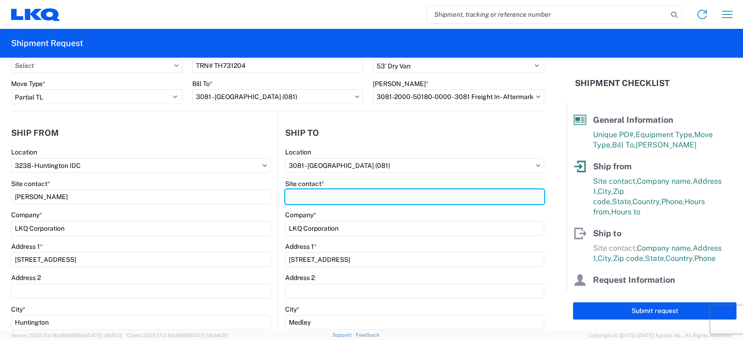
click at [302, 190] on input "Site contact *" at bounding box center [414, 196] width 259 height 15
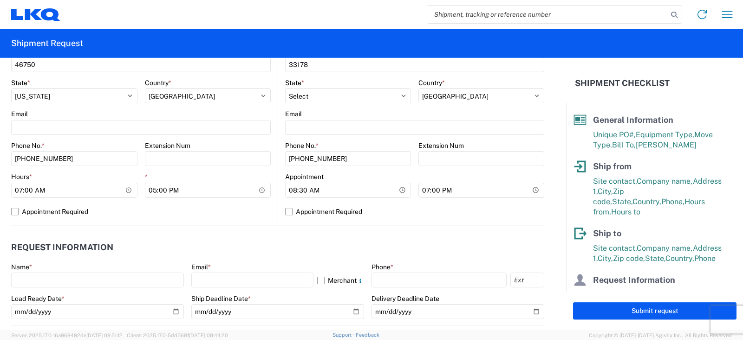
scroll to position [372, 0]
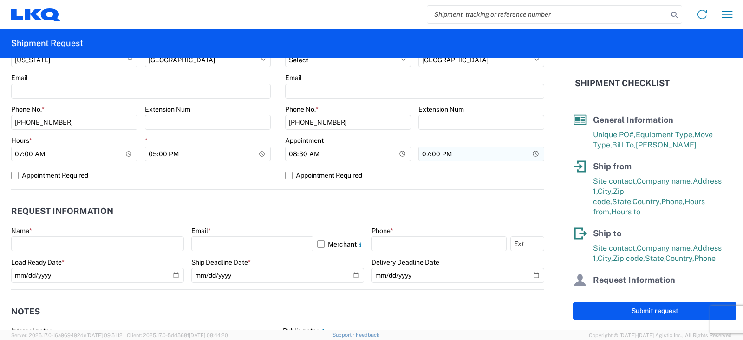
type input "SHIPPING/RECEIVING"
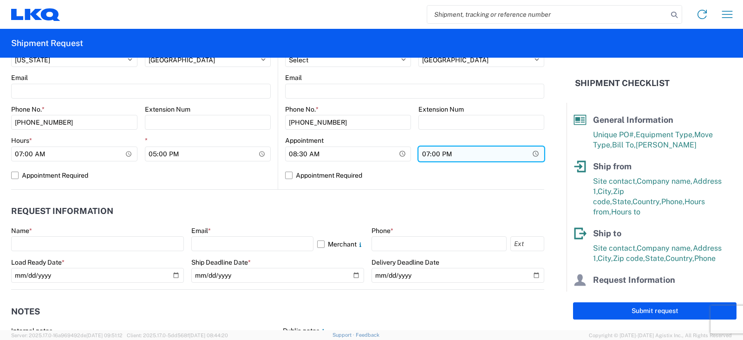
click at [271, 153] on input "19:00" at bounding box center [208, 153] width 126 height 15
type input "17:00"
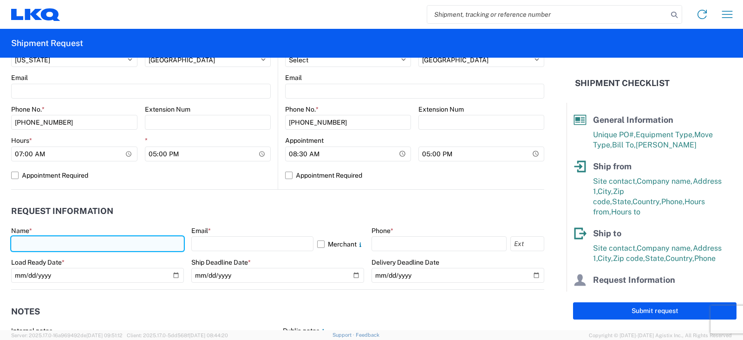
drag, startPoint x: 20, startPoint y: 245, endPoint x: 53, endPoint y: 241, distance: 33.2
click at [20, 245] on input "text" at bounding box center [97, 243] width 173 height 15
type input "[PERSON_NAME]"
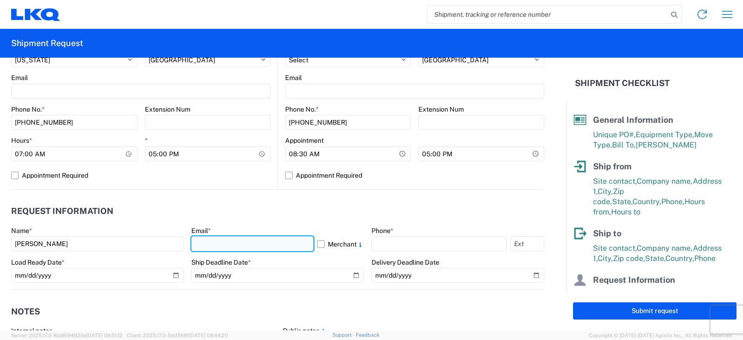
click at [213, 242] on input "text" at bounding box center [252, 243] width 122 height 15
type input "[EMAIL_ADDRESS][DOMAIN_NAME]"
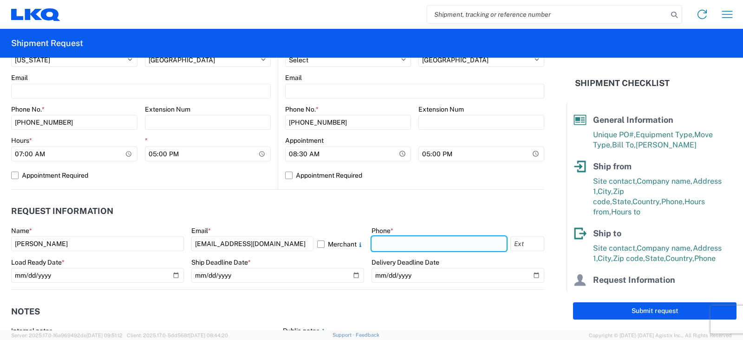
click at [382, 245] on input "text" at bounding box center [439, 243] width 135 height 15
type input "[PHONE_NUMBER]"
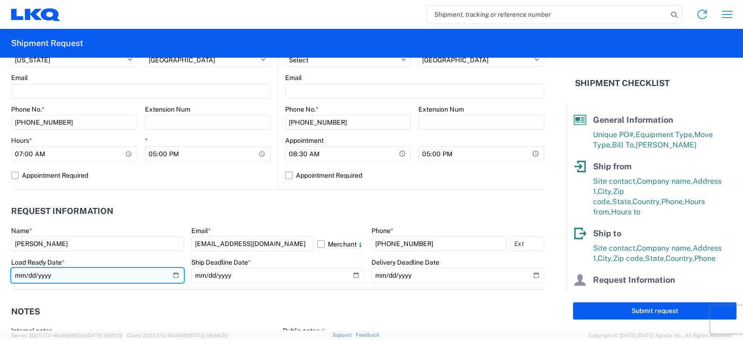
click at [172, 274] on input "date" at bounding box center [97, 275] width 173 height 15
type input "[DATE]"
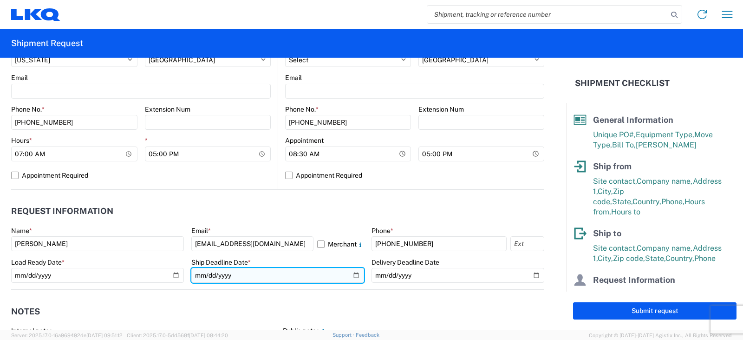
click at [350, 275] on input "date" at bounding box center [277, 275] width 173 height 15
type input "[DATE]"
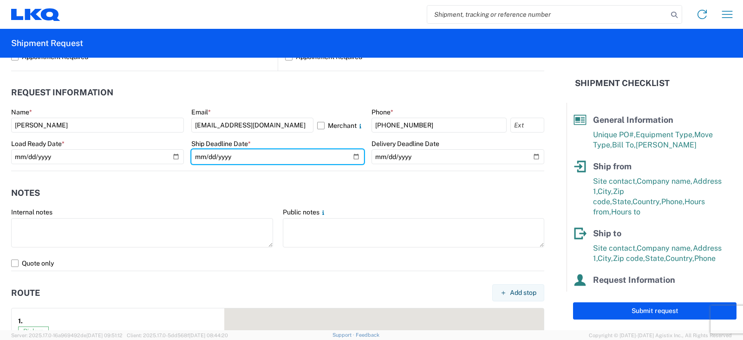
scroll to position [511, 0]
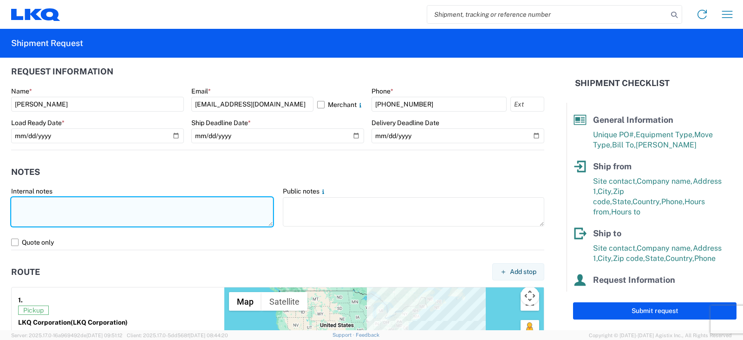
click at [18, 203] on textarea at bounding box center [142, 211] width 262 height 29
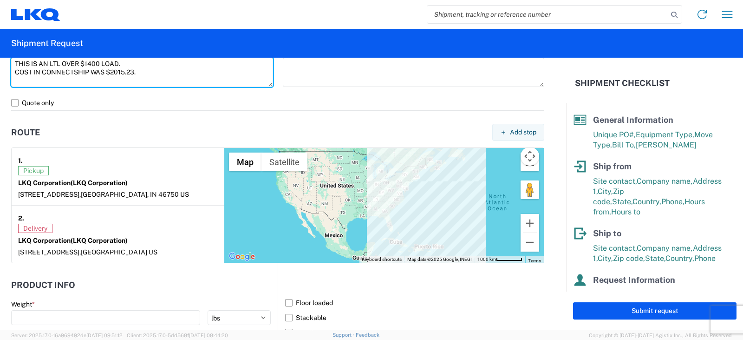
scroll to position [697, 0]
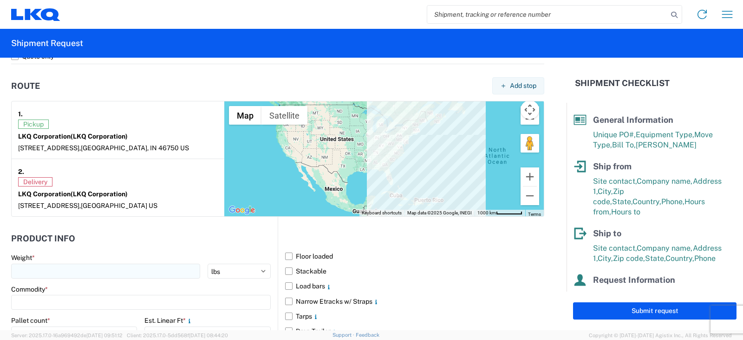
type textarea "THIS IS AN LTL OVER $1400 LOAD. COST IN CONNECTSHIP WAS $2015.23."
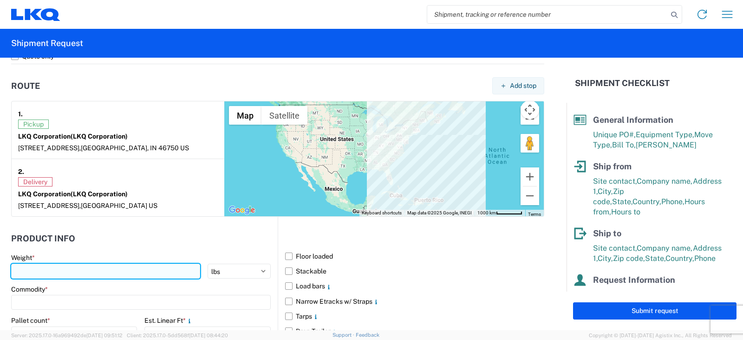
click at [22, 273] on input "number" at bounding box center [105, 270] width 189 height 15
type input "4370"
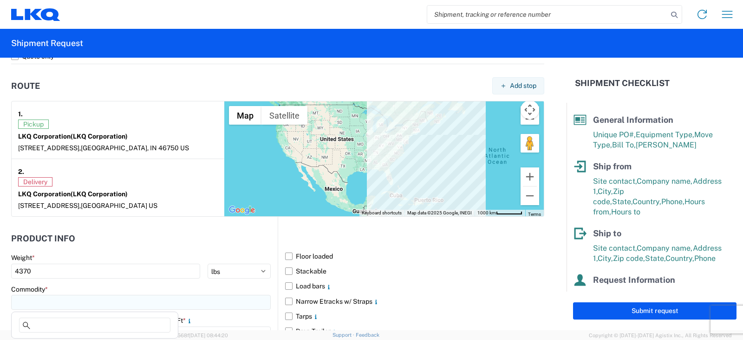
click at [39, 302] on input at bounding box center [141, 302] width 260 height 15
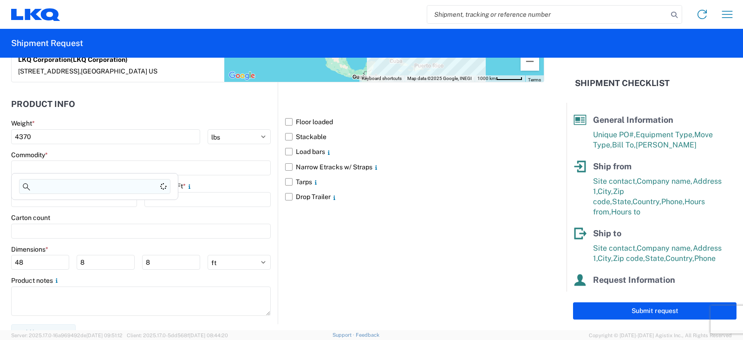
scroll to position [836, 0]
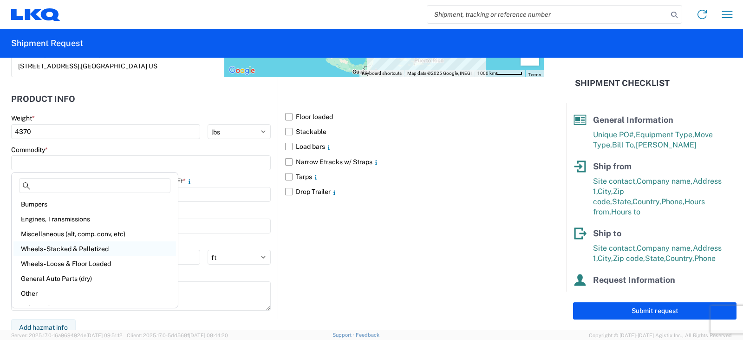
click at [63, 248] on div "Wheels - Stacked & Palletized" at bounding box center [94, 248] width 163 height 15
type input "Wheels - Stacked & Palletized"
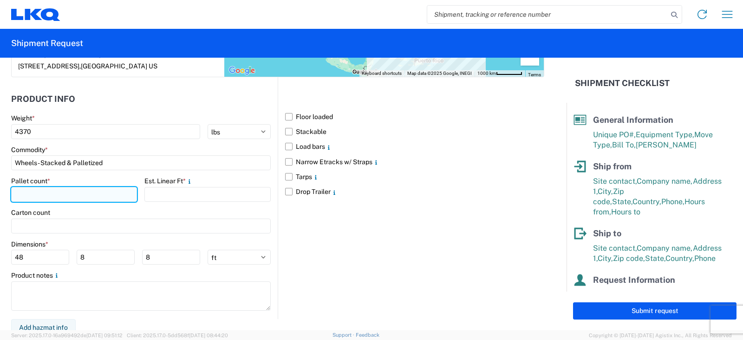
click at [16, 190] on input "number" at bounding box center [74, 194] width 126 height 15
type input "5"
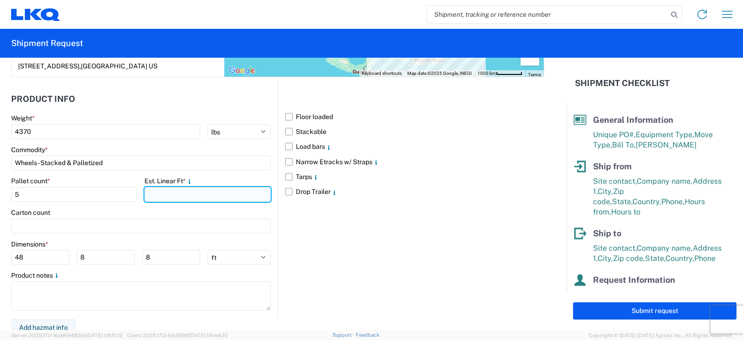
click at [156, 196] on input "number" at bounding box center [207, 194] width 126 height 15
type input "10"
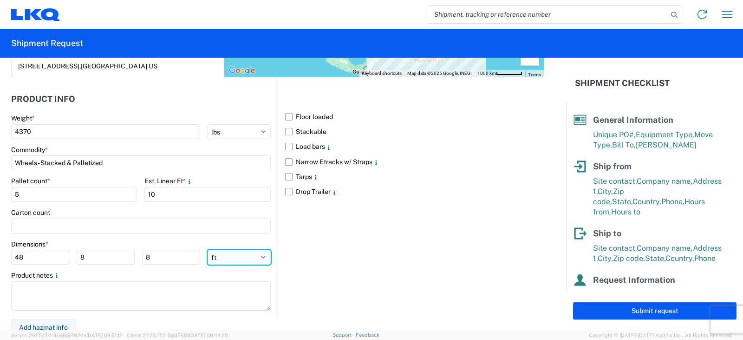
click at [258, 259] on select "ft in cm" at bounding box center [239, 256] width 63 height 15
select select "IN"
click at [208, 249] on select "ft in cm" at bounding box center [239, 256] width 63 height 15
type input "576"
type input "96"
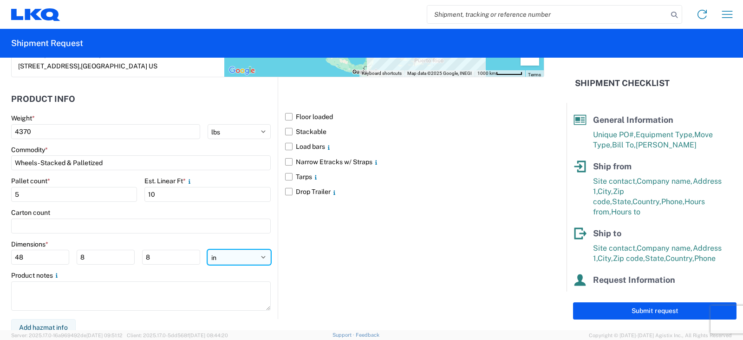
type input "96"
drag, startPoint x: 26, startPoint y: 255, endPoint x: 0, endPoint y: 254, distance: 26.0
click at [0, 254] on form "General Information Template PO# TRN# TH731204 Equipment Type * Select 53’ Dry …" at bounding box center [283, 194] width 567 height 272
type input "48"
type input "42"
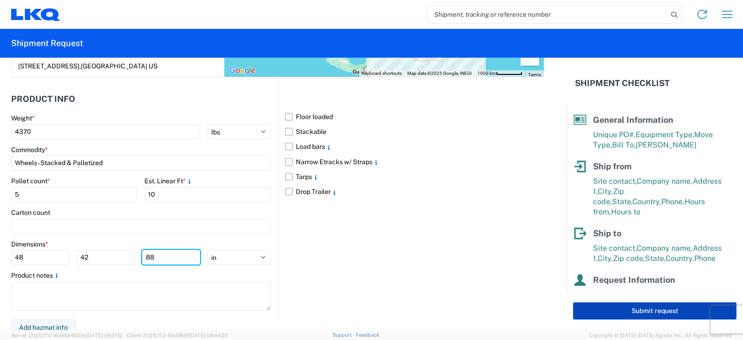
type input "88"
click at [642, 311] on button "Submit request" at bounding box center [655, 310] width 164 height 17
select select "IN"
select select "US"
